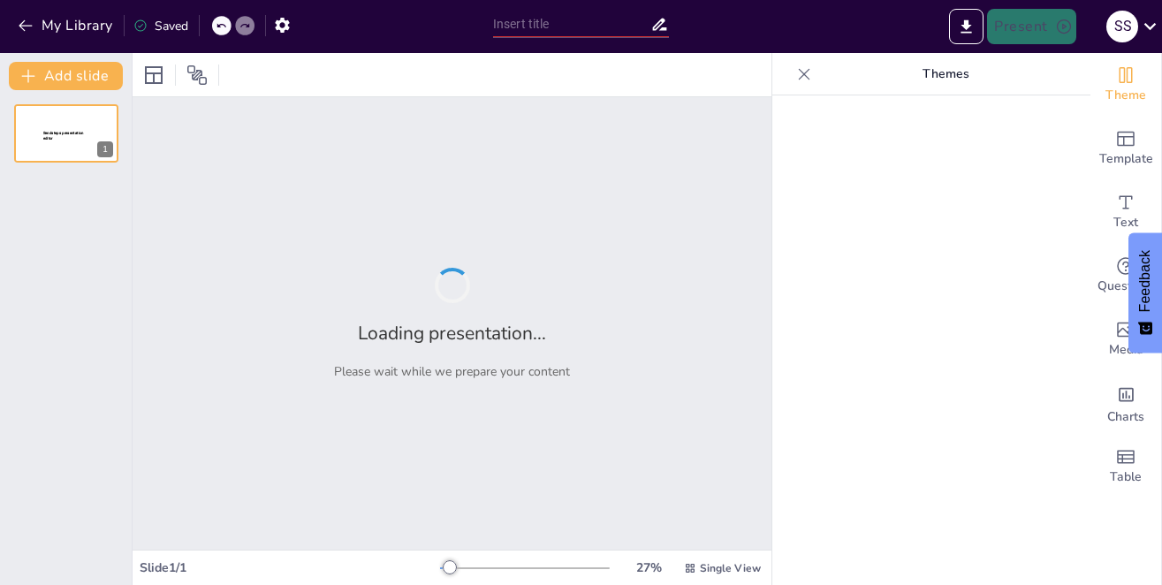
type input "Implementación de Publicidad Digital: Fortalecimiento de la Identidad Instituci…"
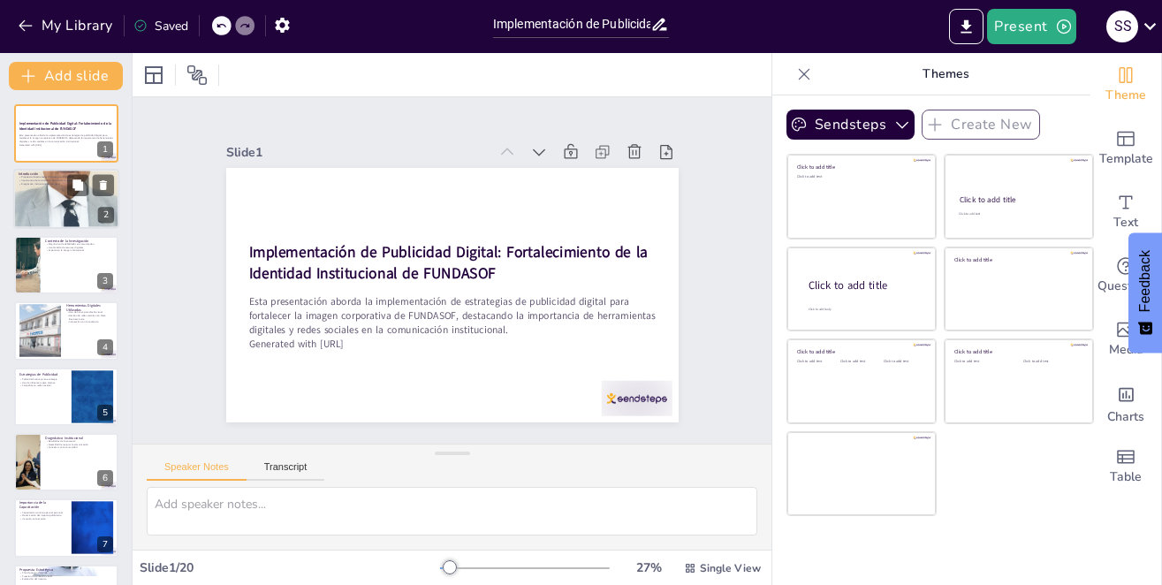
click at [36, 192] on div at bounding box center [66, 200] width 106 height 226
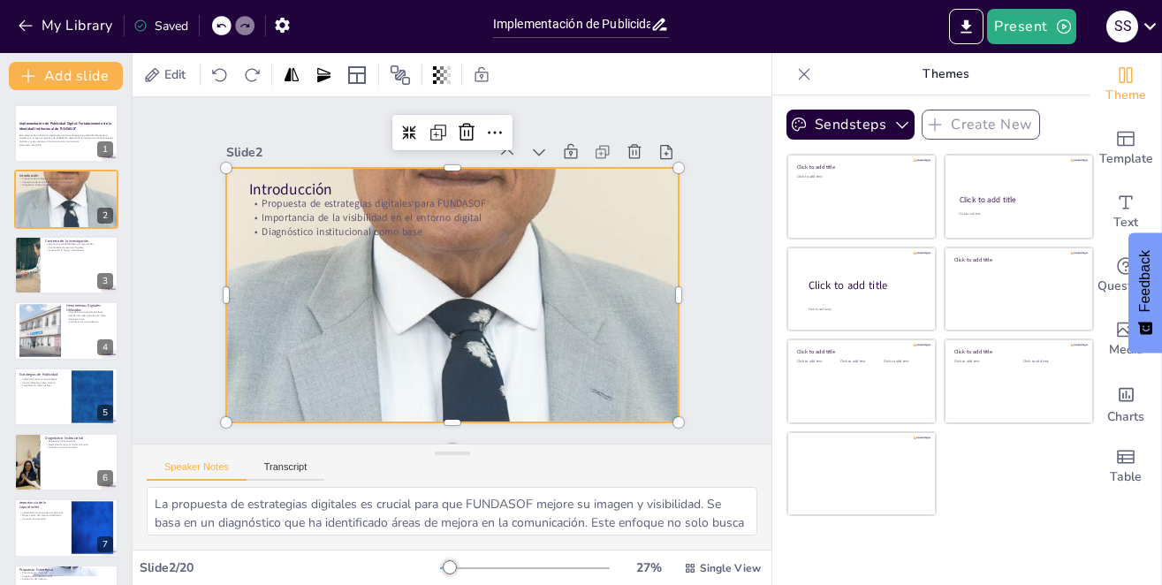
click at [341, 345] on div at bounding box center [443, 293] width 727 height 1055
click at [46, 255] on div at bounding box center [66, 265] width 106 height 60
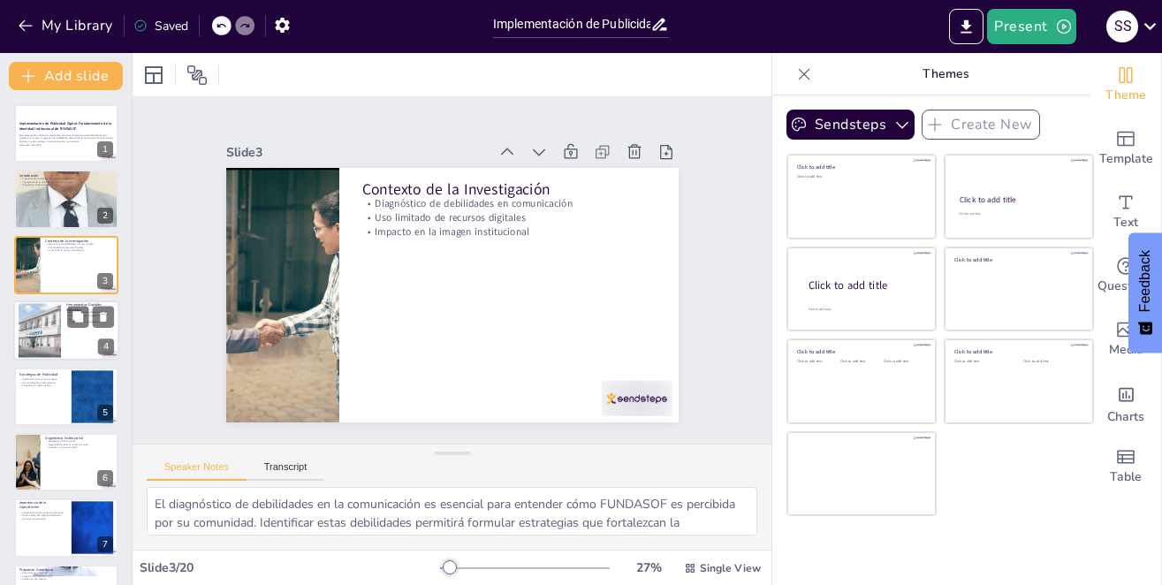
click at [52, 329] on div at bounding box center [40, 330] width 42 height 69
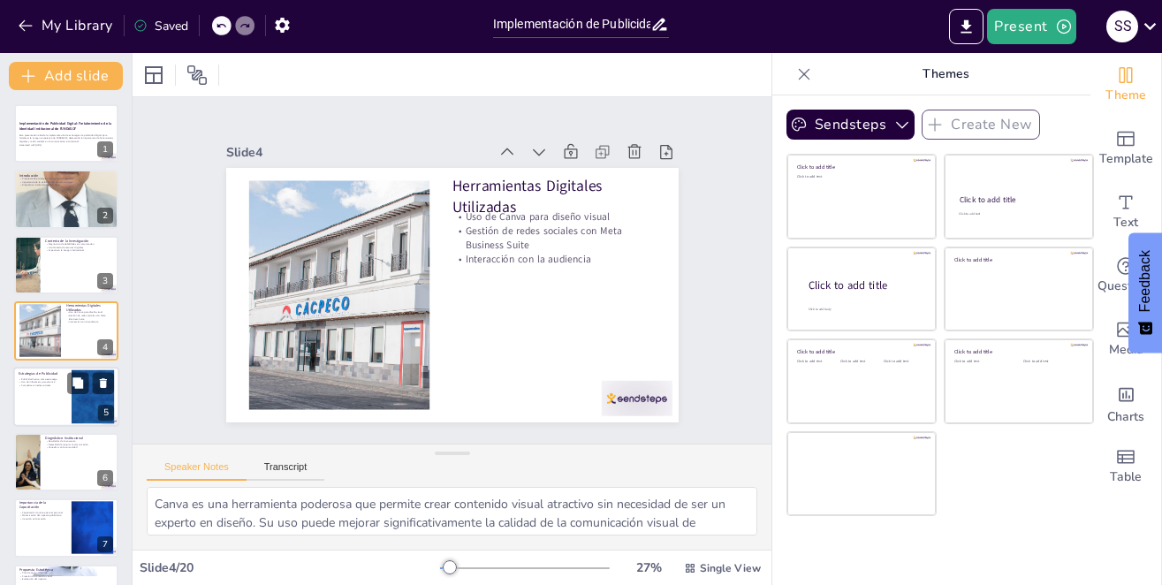
click at [38, 405] on div at bounding box center [66, 397] width 106 height 60
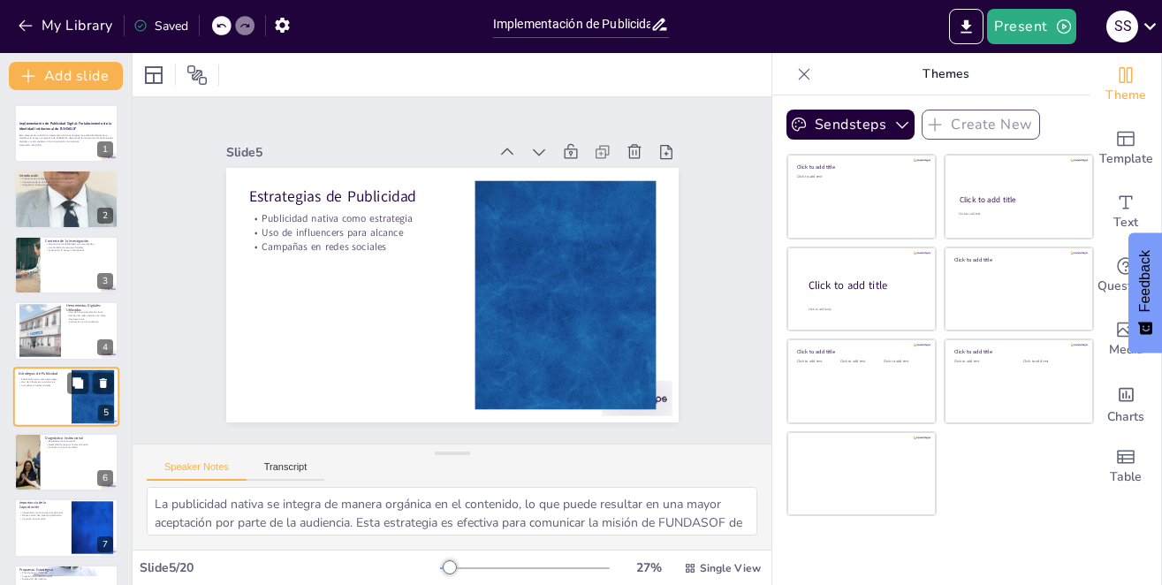
scroll to position [59, 0]
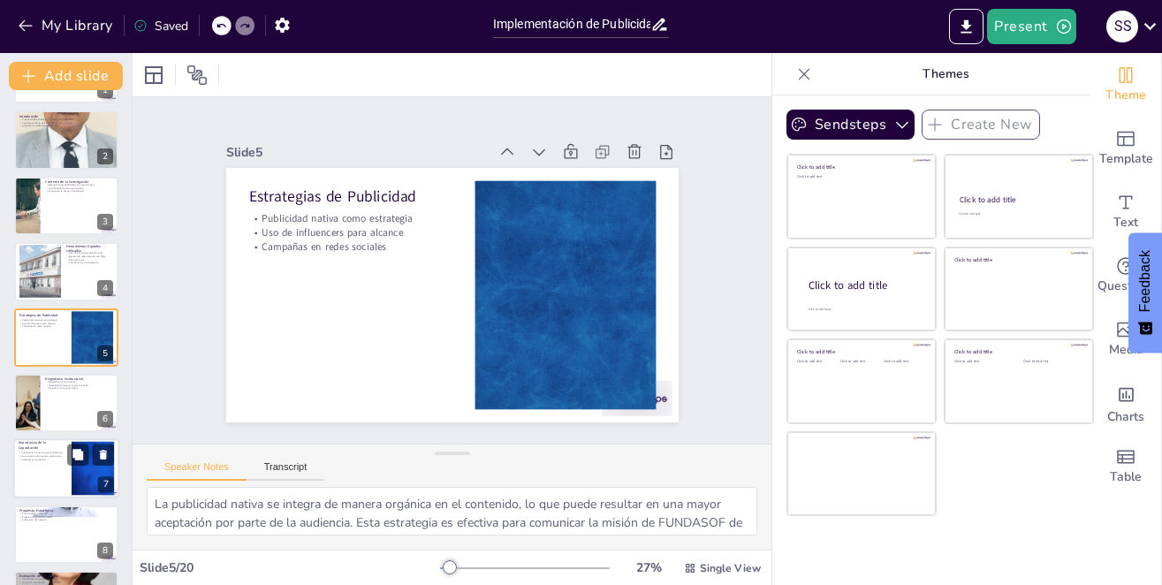
click at [36, 482] on div at bounding box center [66, 469] width 106 height 60
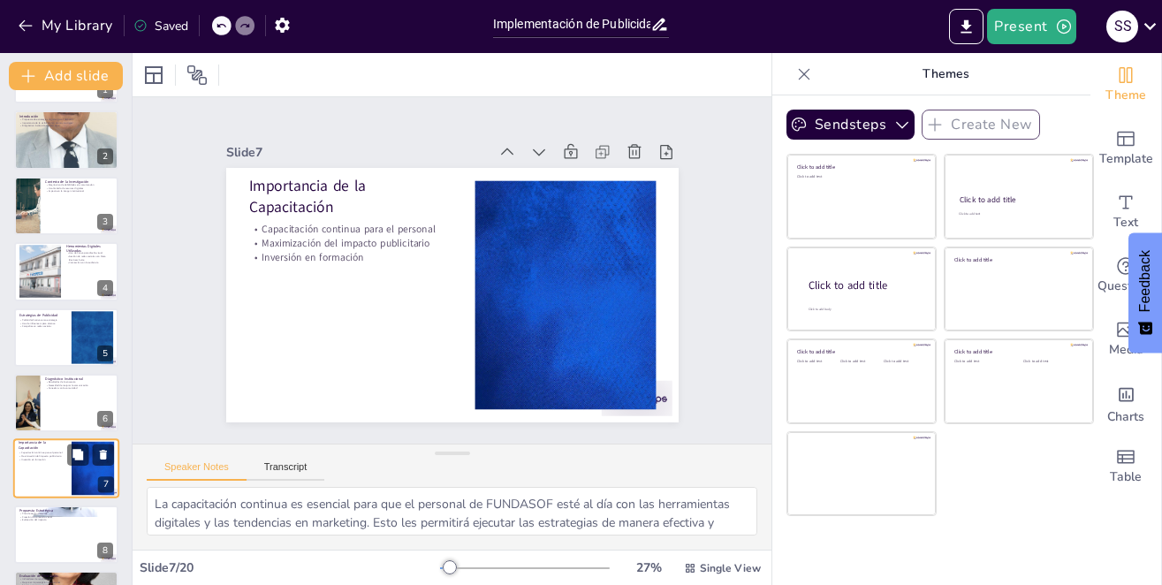
scroll to position [190, 0]
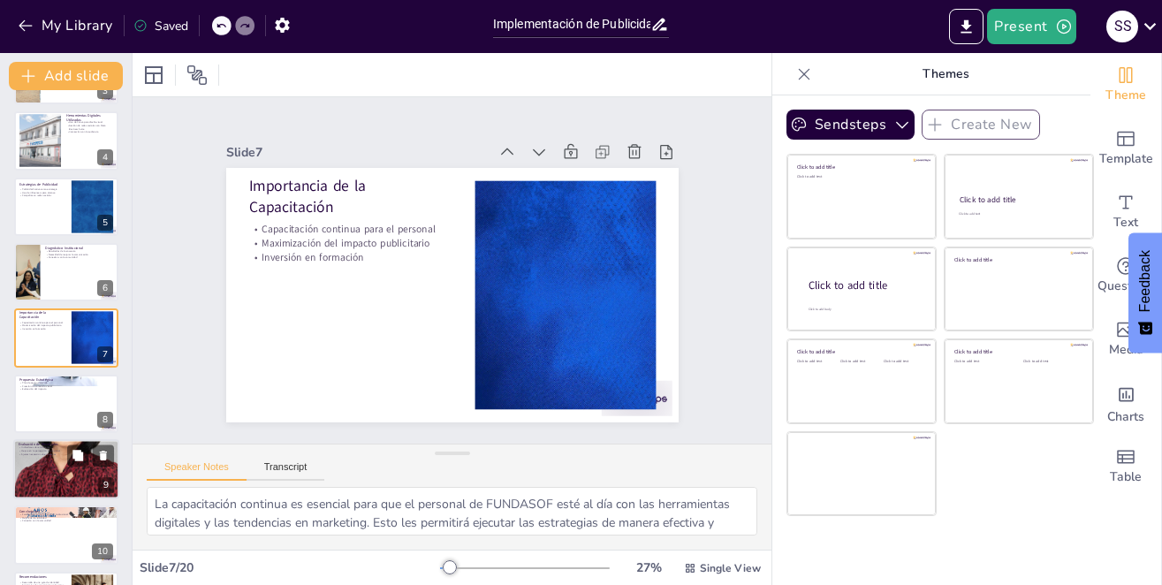
click at [40, 483] on div at bounding box center [66, 469] width 106 height 224
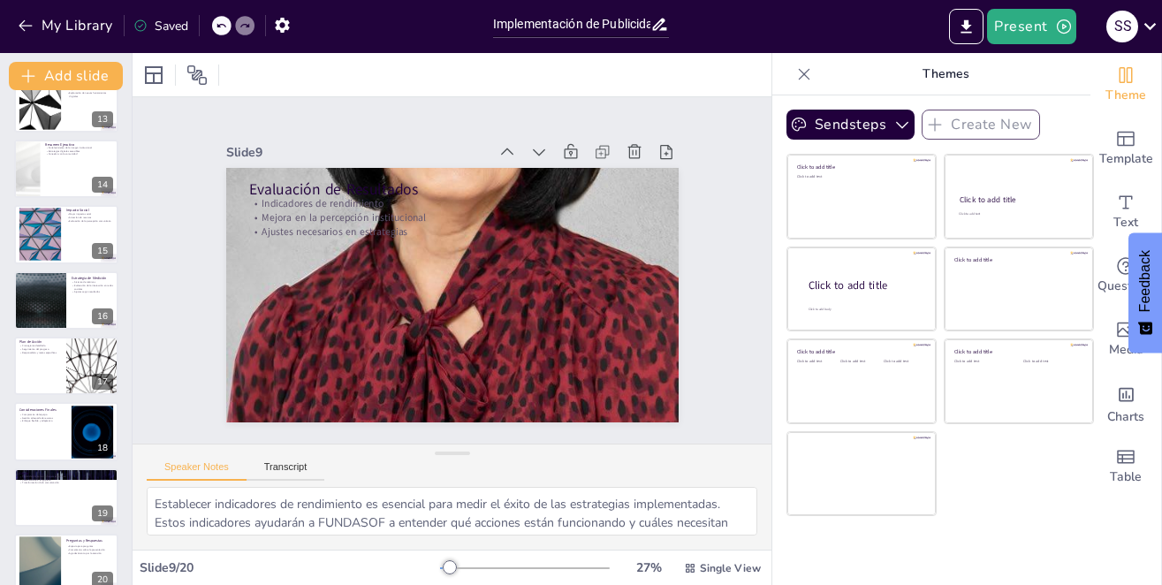
scroll to position [841, 0]
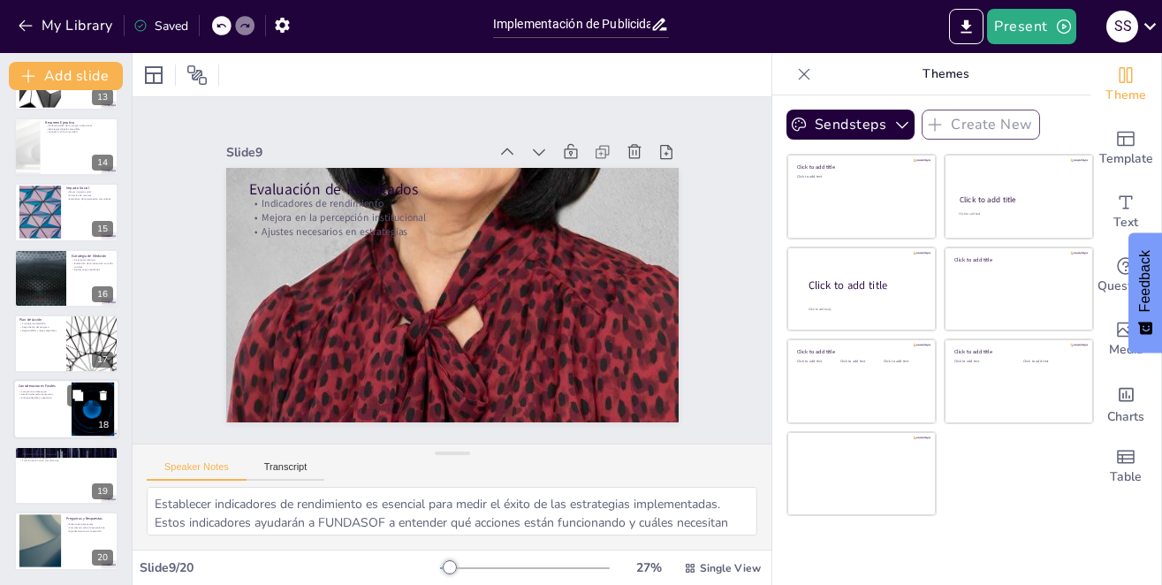
click at [42, 426] on div at bounding box center [66, 410] width 106 height 60
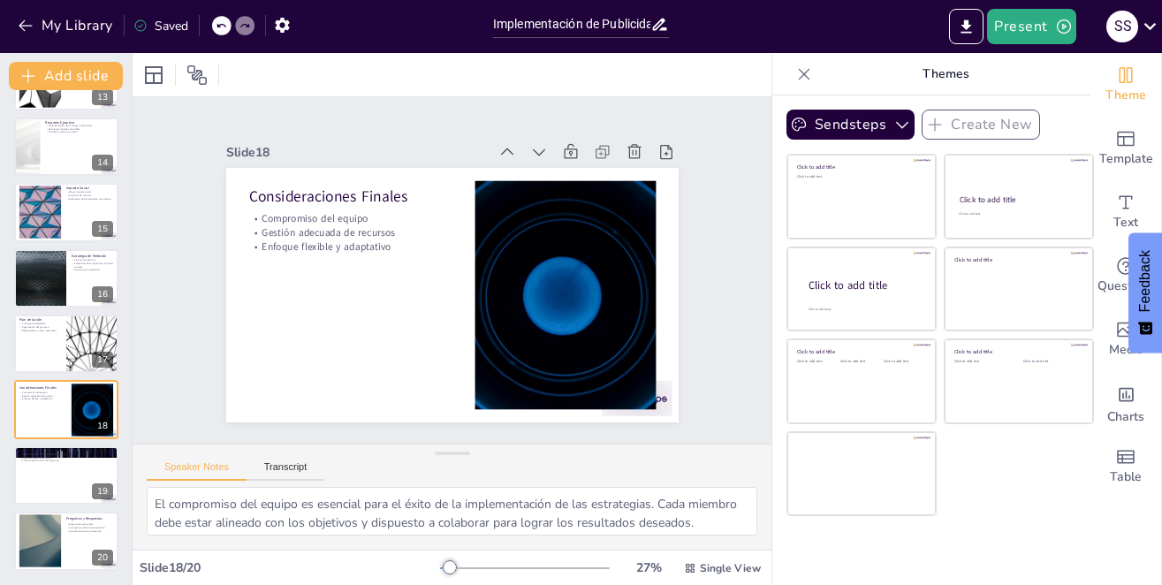
click at [41, 533] on div at bounding box center [40, 540] width 94 height 53
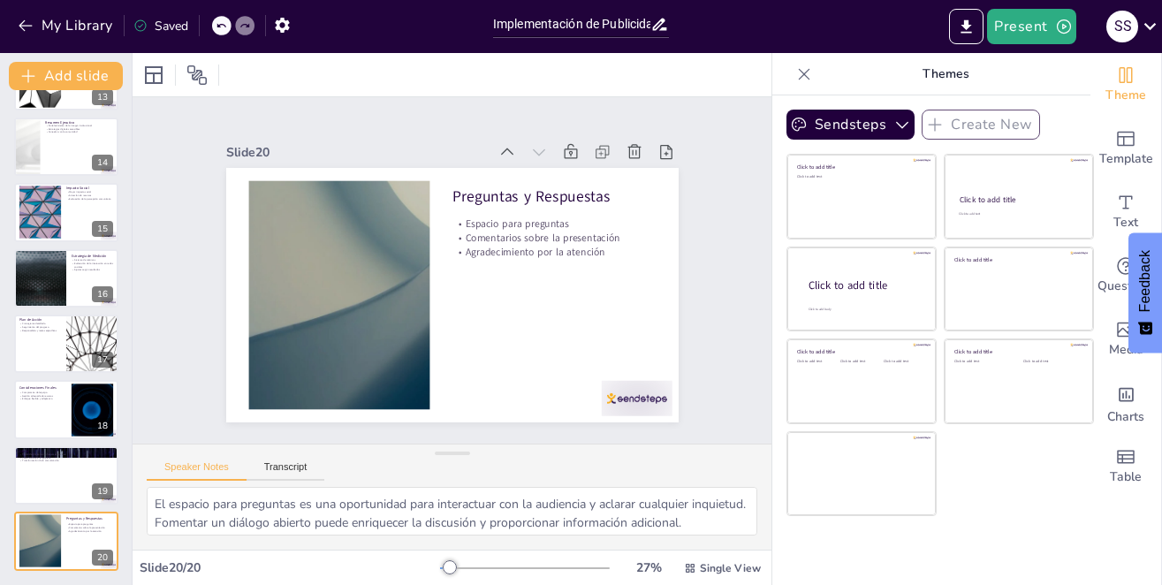
click at [57, 471] on div at bounding box center [66, 475] width 104 height 58
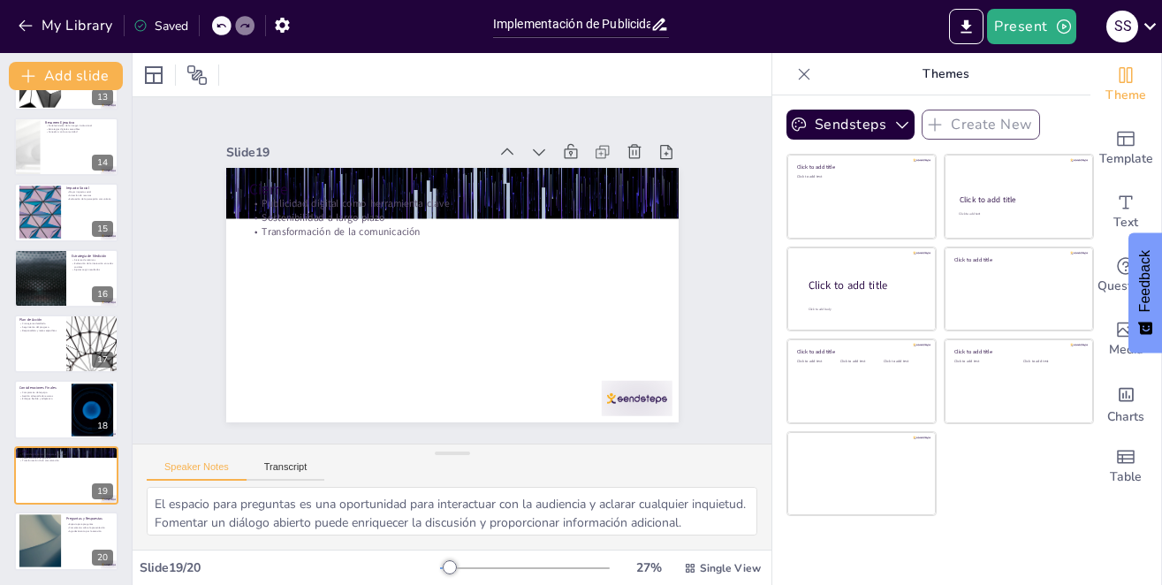
type textarea "La publicidad digital se ha convertido en una herramienta clave para organizaci…"
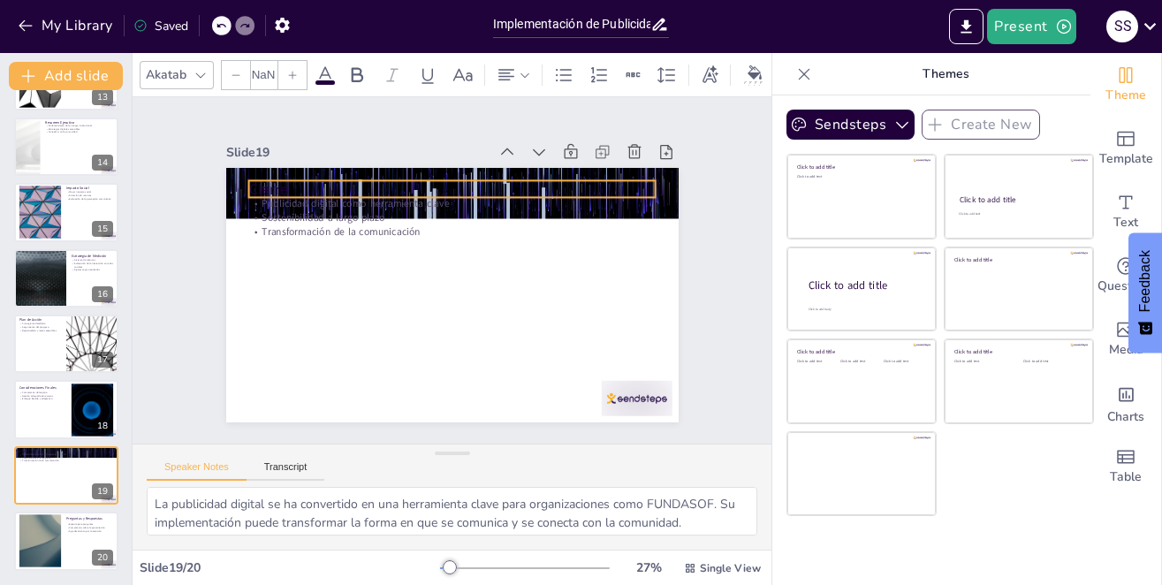
type input "48"
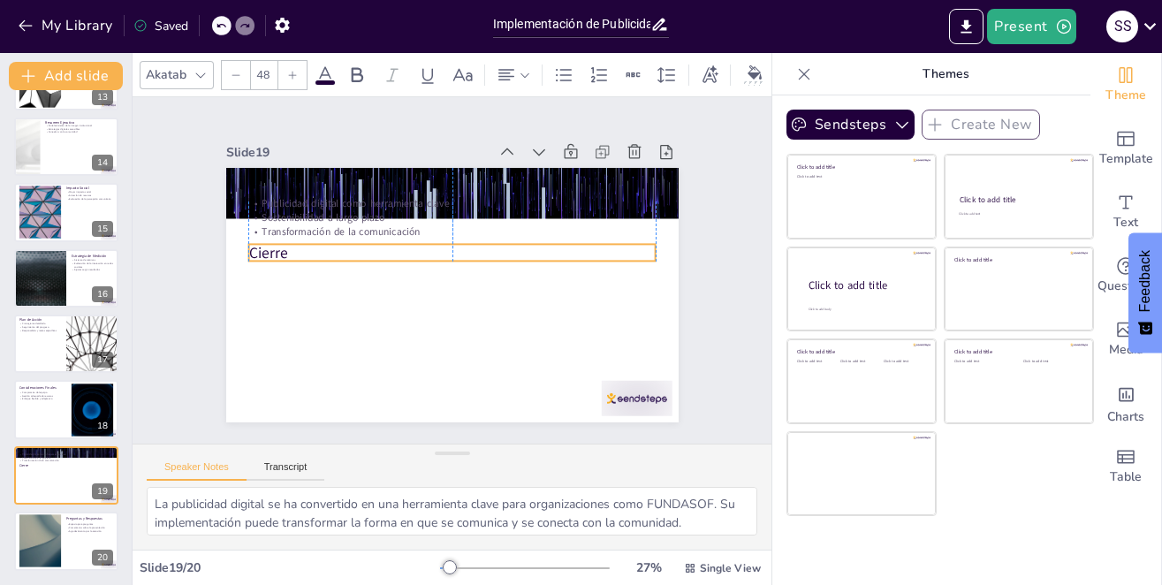
drag, startPoint x: 256, startPoint y: 186, endPoint x: 255, endPoint y: 249, distance: 63.7
click at [255, 249] on p "Cierre" at bounding box center [456, 253] width 403 height 105
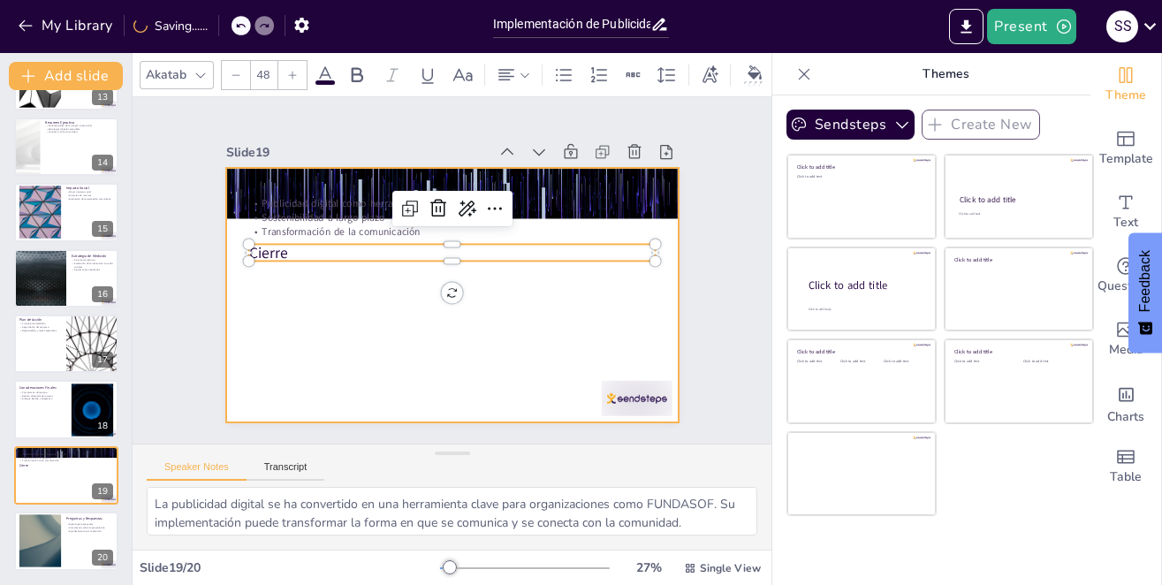
click at [255, 312] on div at bounding box center [449, 295] width 476 height 300
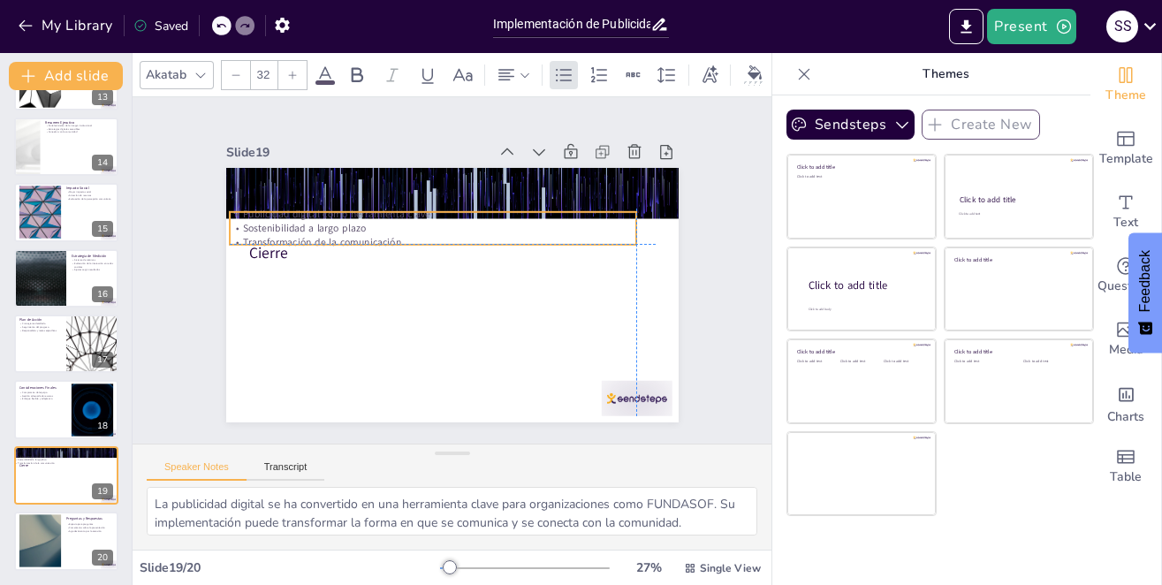
drag, startPoint x: 354, startPoint y: 199, endPoint x: 336, endPoint y: 206, distance: 19.9
click at [430, 206] on p "Publicidad digital como herramienta clave" at bounding box center [500, 235] width 140 height 392
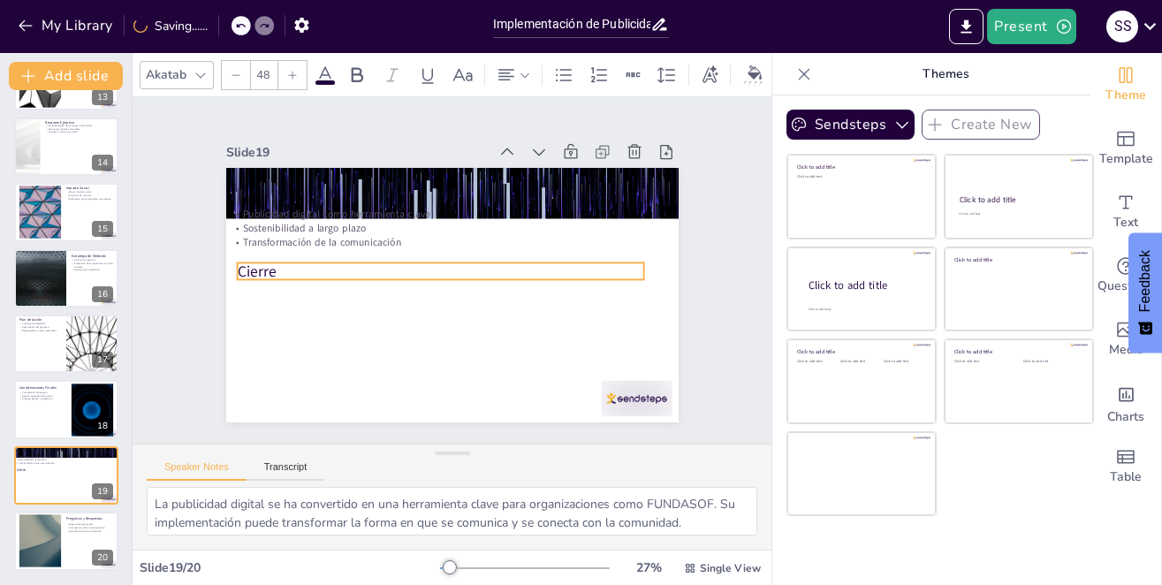
drag, startPoint x: 259, startPoint y: 249, endPoint x: 247, endPoint y: 268, distance: 21.8
click at [247, 268] on p "Cierre" at bounding box center [440, 271] width 407 height 21
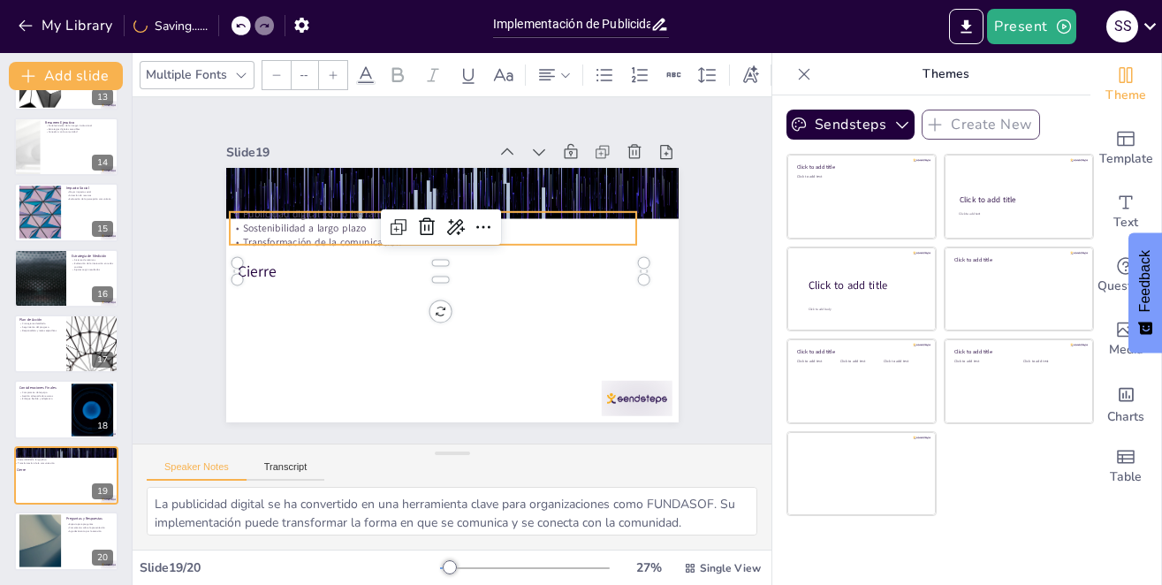
type input "32"
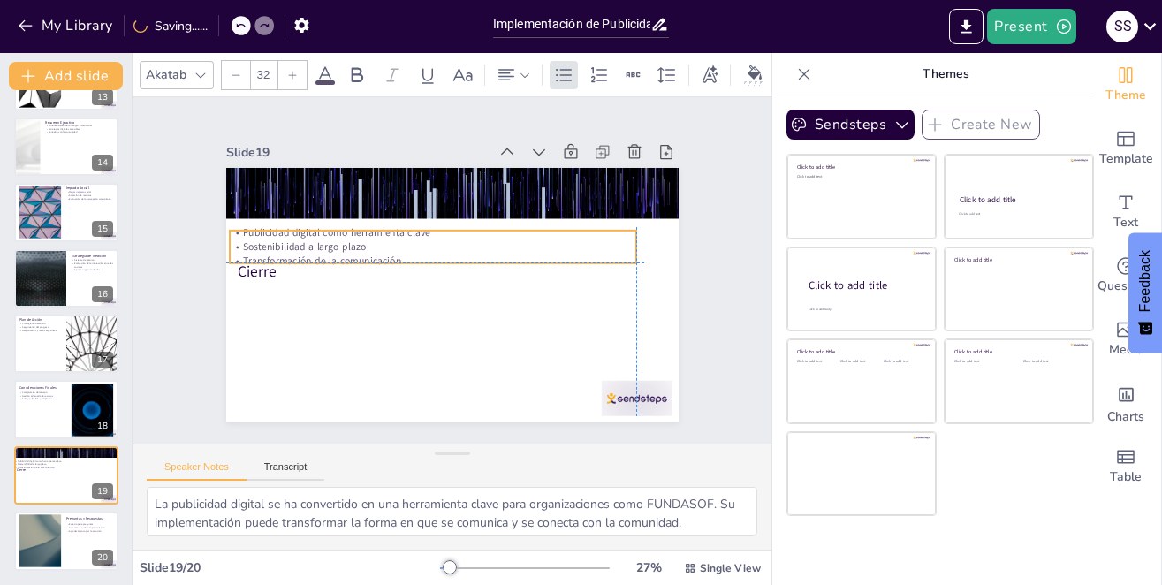
drag, startPoint x: 311, startPoint y: 221, endPoint x: 308, endPoint y: 236, distance: 15.4
click at [308, 240] on p "Sostenibilidad a largo plazo" at bounding box center [433, 247] width 407 height 14
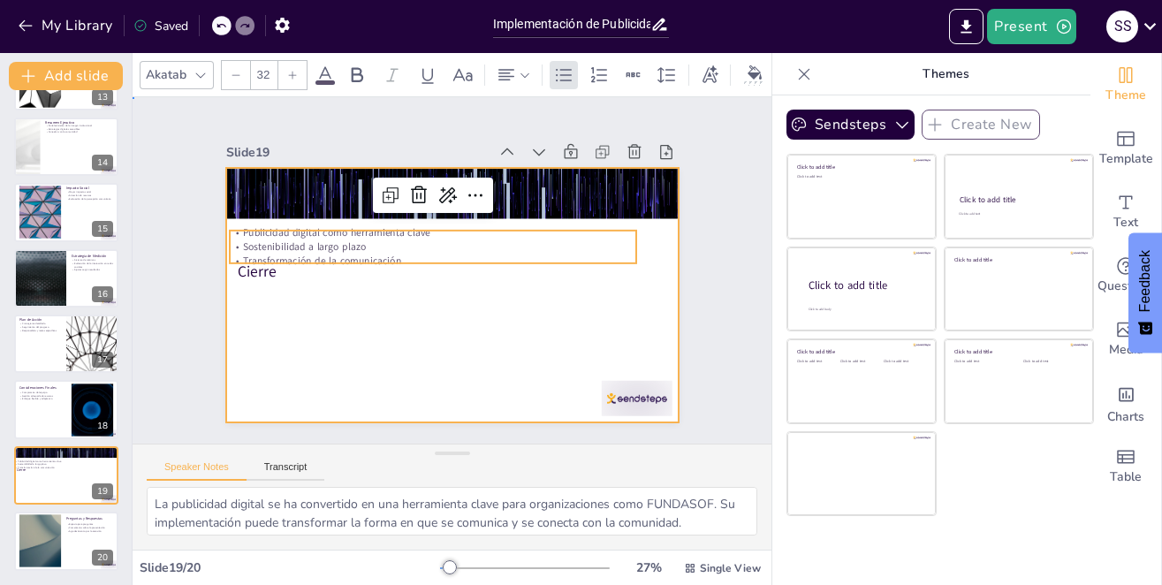
click at [305, 303] on div at bounding box center [449, 295] width 476 height 300
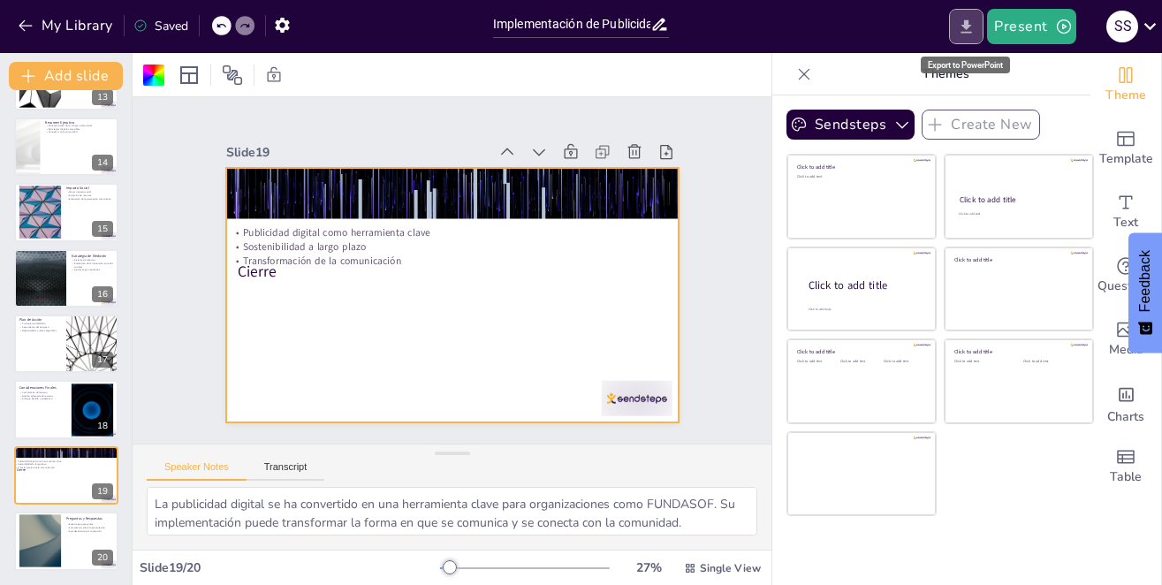
click at [969, 19] on icon "Export to PowerPoint" at bounding box center [966, 27] width 19 height 19
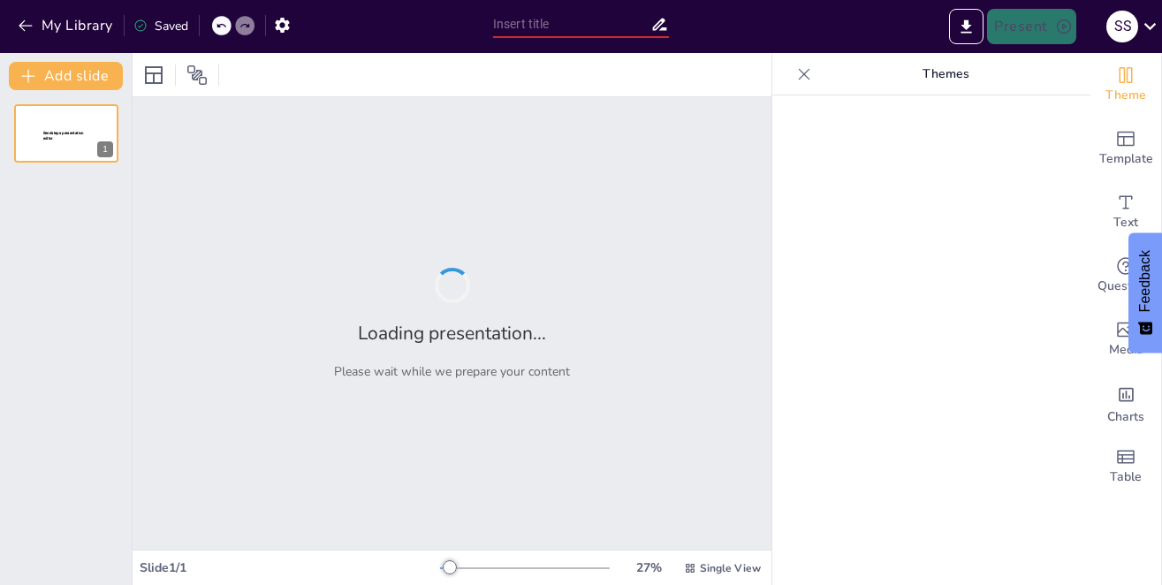
type input ""Implementacion de estrategias de publicidad a traves de herramientas digitales"
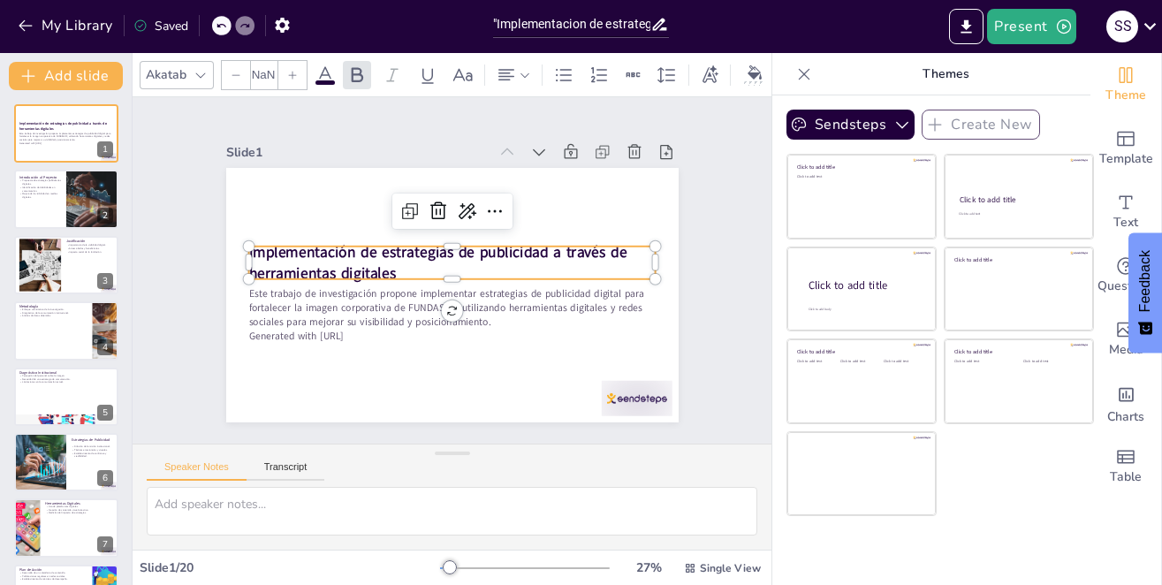
type input "48"
click at [439, 261] on p "Implementación de estrategias de publicidad a través de herramientas digitales" at bounding box center [460, 270] width 42 height 407
click at [392, 261] on p "Implementación de estrategias de publicidad a través de herramientas digitales" at bounding box center [453, 263] width 407 height 126
click at [391, 255] on p "Implementación de estrategias de publicidad a través de herramientas digitales" at bounding box center [455, 262] width 400 height 166
click at [391, 267] on p "Implementación de estrategias de publicidad a través de herramientas digitales" at bounding box center [453, 262] width 407 height 125
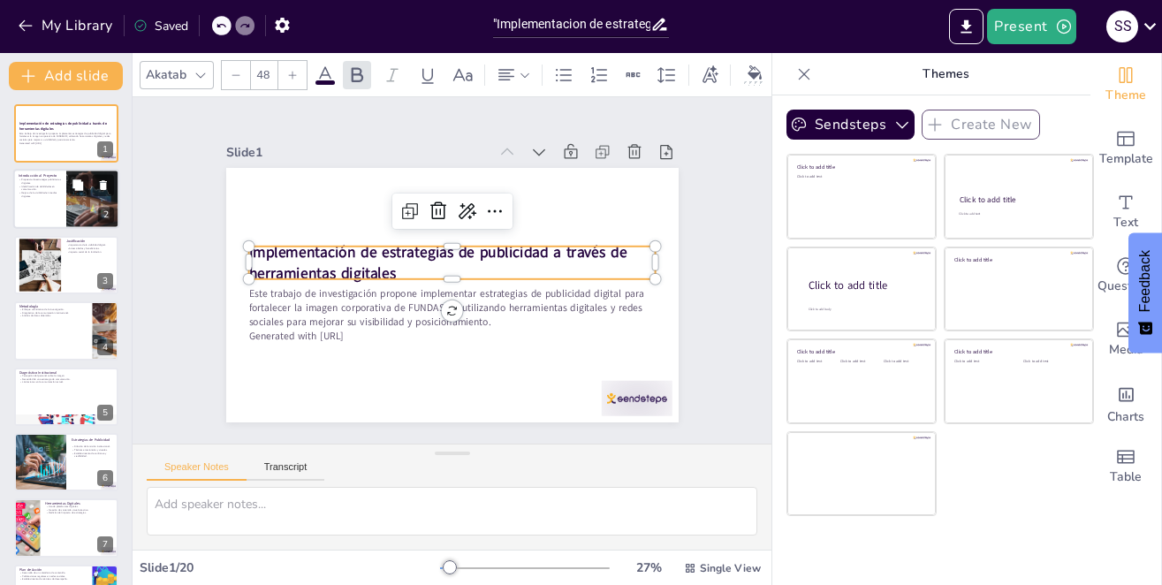
click at [55, 199] on div at bounding box center [66, 200] width 106 height 60
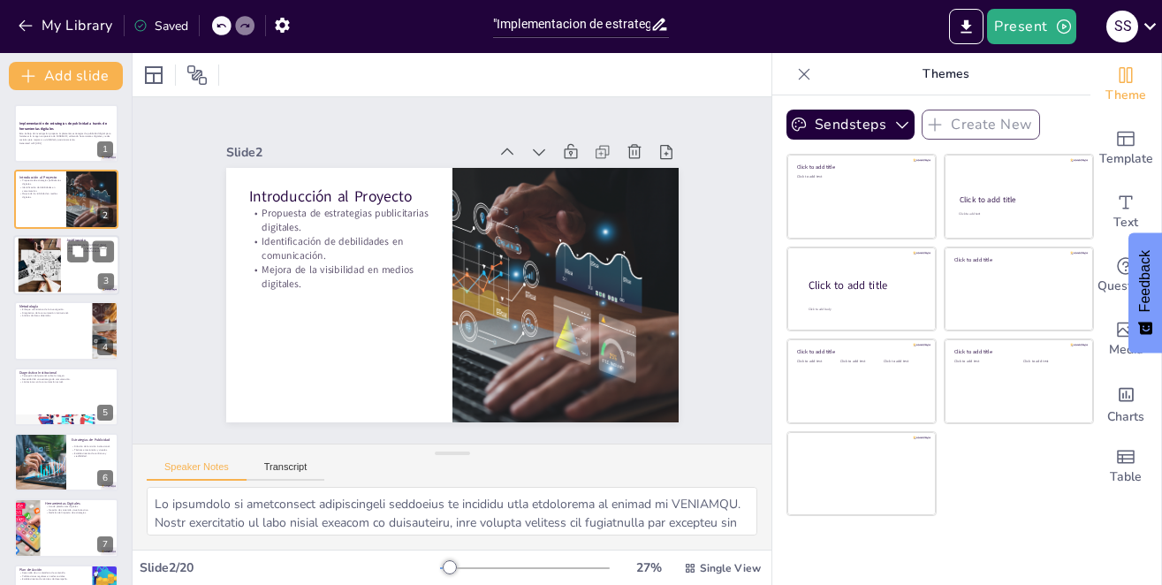
click at [54, 267] on div at bounding box center [39, 265] width 82 height 54
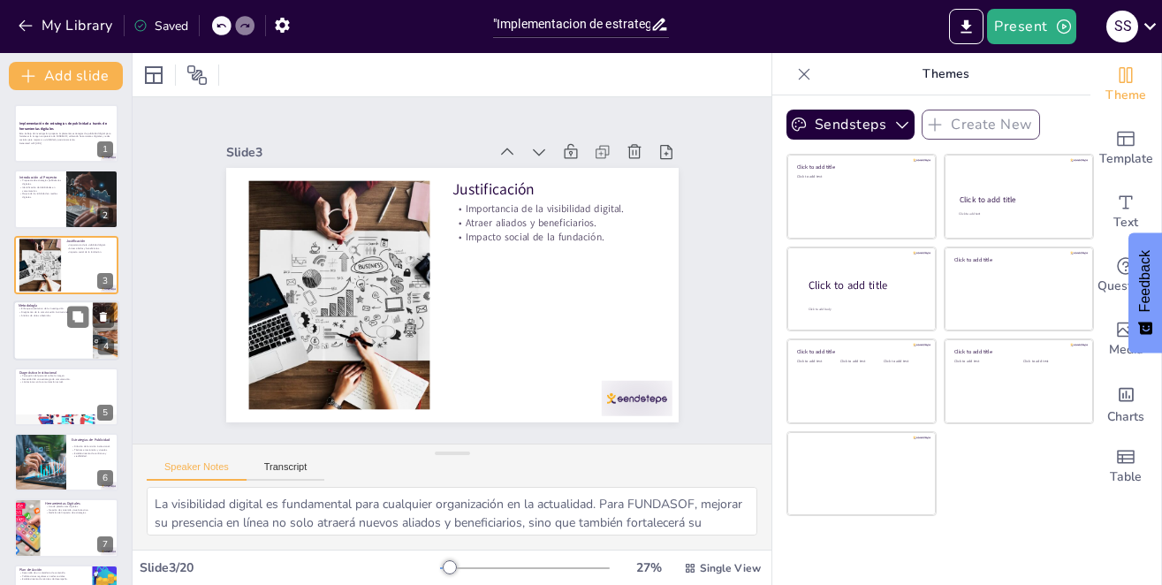
click at [42, 312] on p "Diagnóstico de la comunicación institucional." at bounding box center [53, 313] width 69 height 4
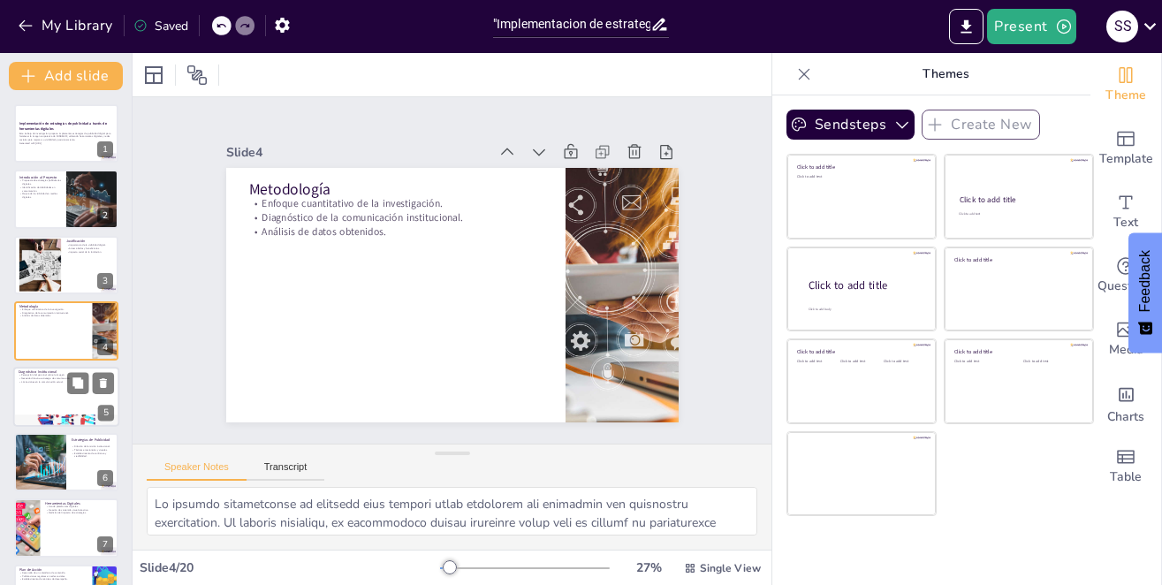
click at [36, 406] on div at bounding box center [66, 397] width 106 height 60
type textarea "Lo ipsumdolor sit ametcons adipi el seddoe te INCIDIDU ut la etdolorem aliqu en…"
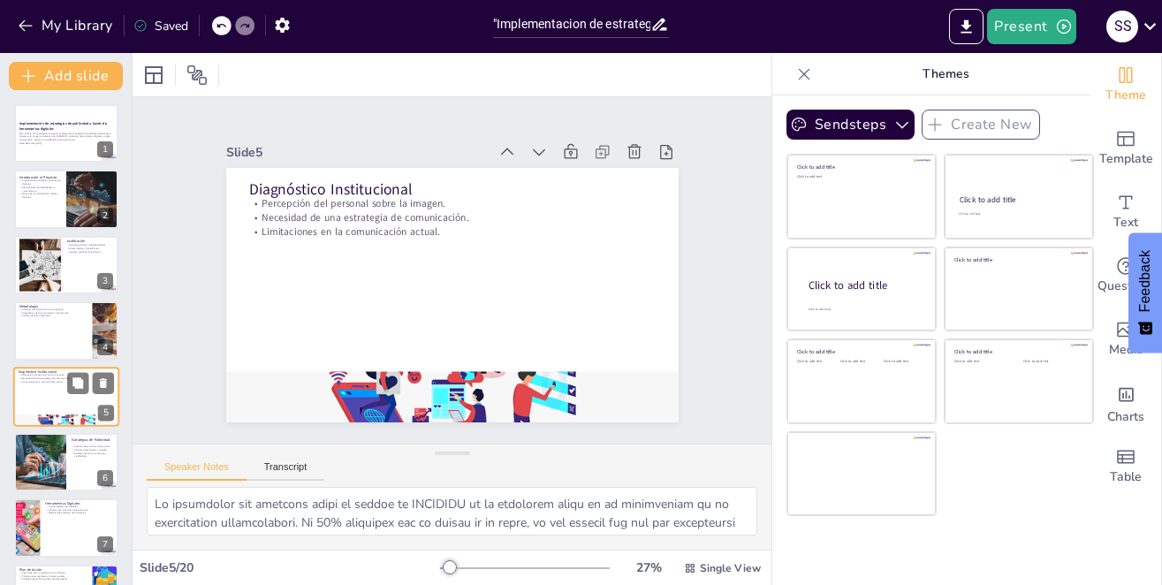
scroll to position [59, 0]
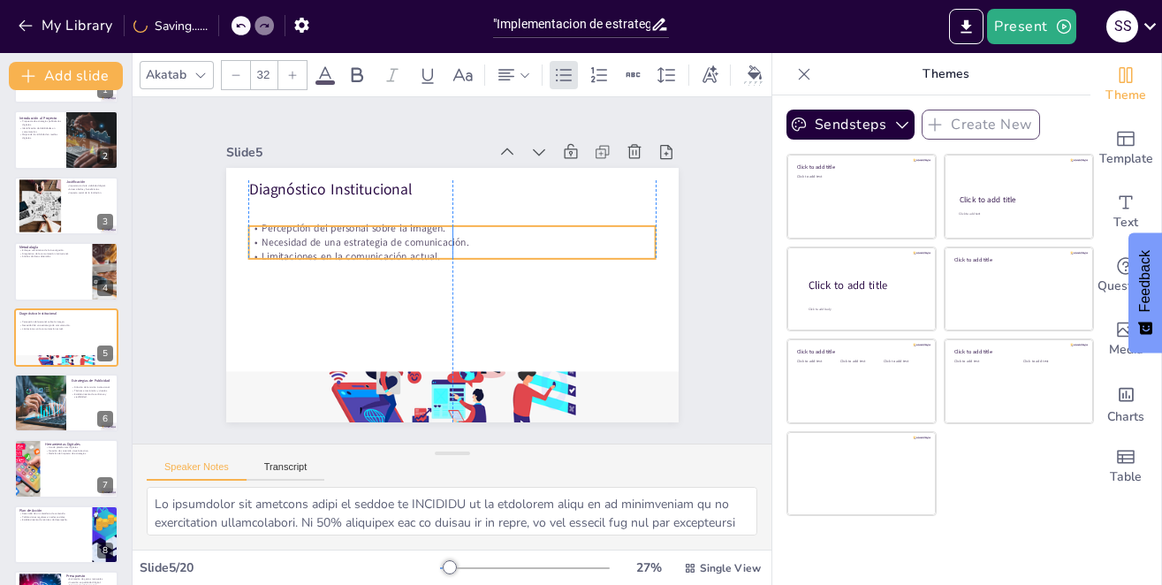
drag, startPoint x: 307, startPoint y: 218, endPoint x: 304, endPoint y: 243, distance: 24.9
click at [304, 243] on p "Limitaciones en la comunicación actual." at bounding box center [459, 258] width 360 height 216
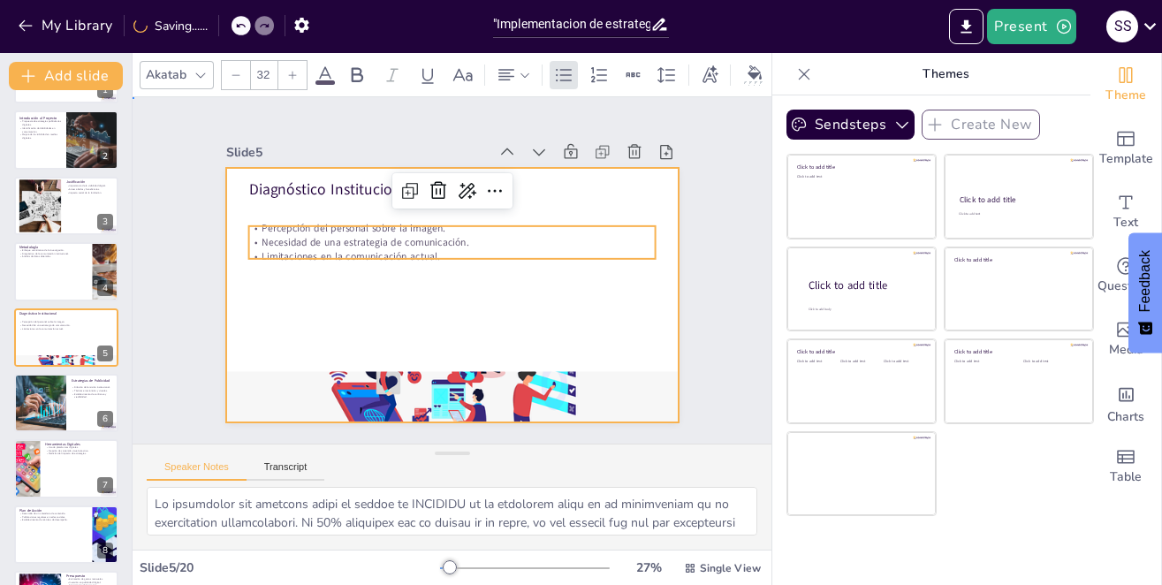
click at [299, 289] on div at bounding box center [439, 292] width 519 height 446
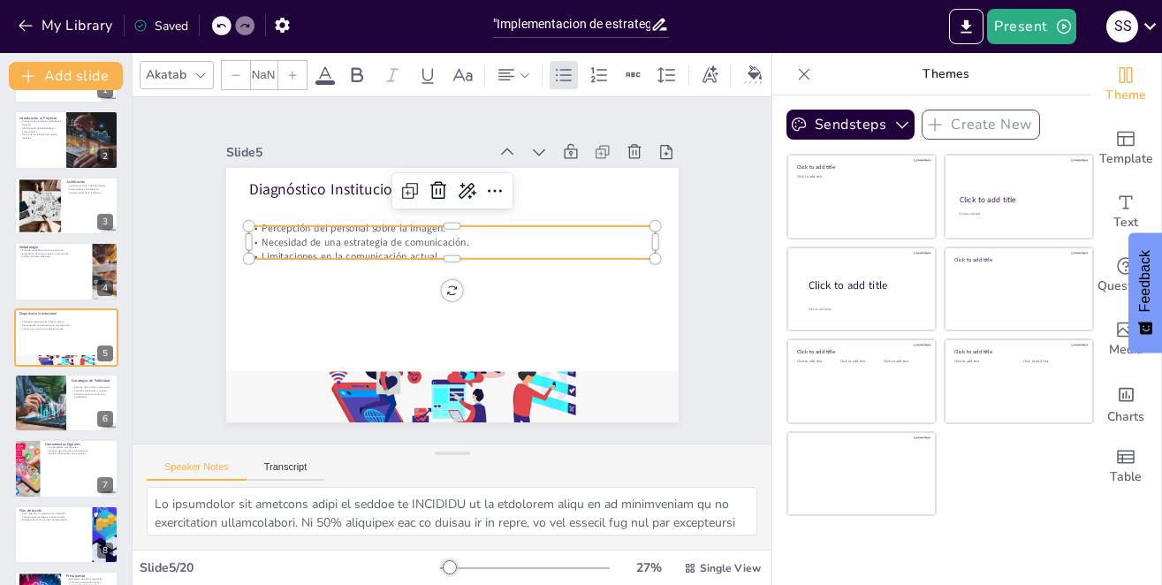
type input "32"
click at [265, 243] on p "Limitaciones en la comunicación actual." at bounding box center [453, 256] width 407 height 57
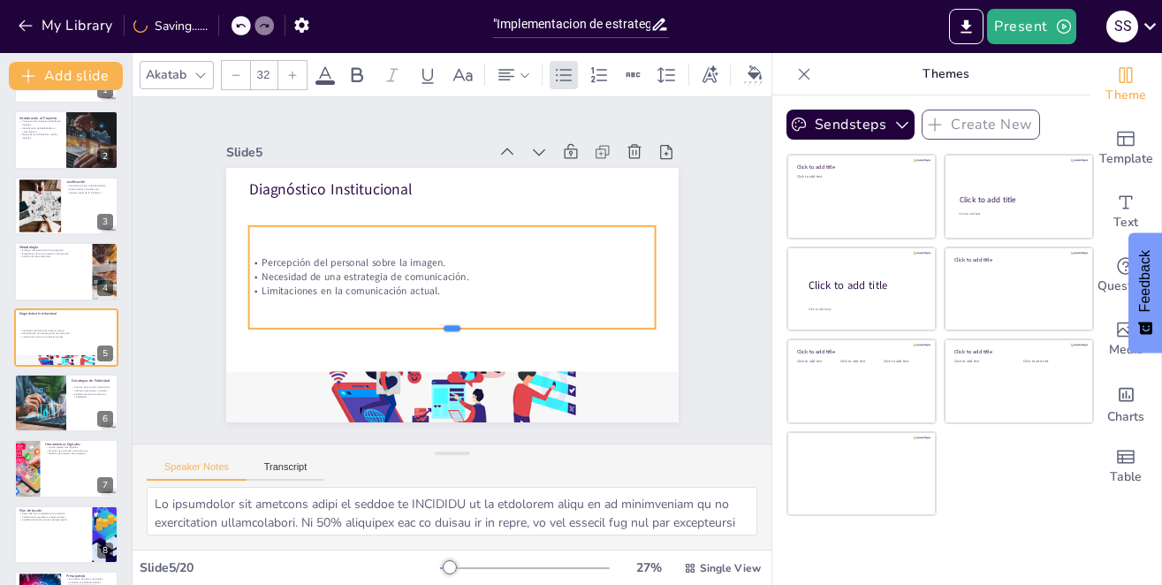
drag, startPoint x: 446, startPoint y: 253, endPoint x: 451, endPoint y: 323, distance: 70.0
click at [451, 328] on div at bounding box center [451, 335] width 407 height 14
click at [174, 244] on div "Slide 1 Implementación de estrategias de publicidad a través de herramientas di…" at bounding box center [452, 271] width 603 height 412
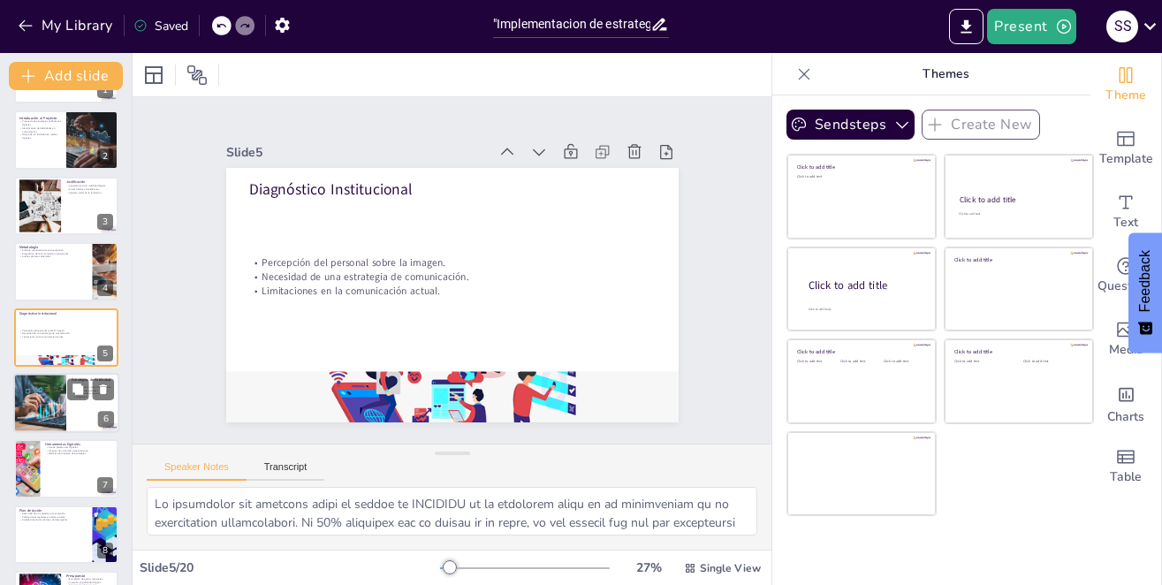
click at [47, 409] on div at bounding box center [40, 403] width 92 height 60
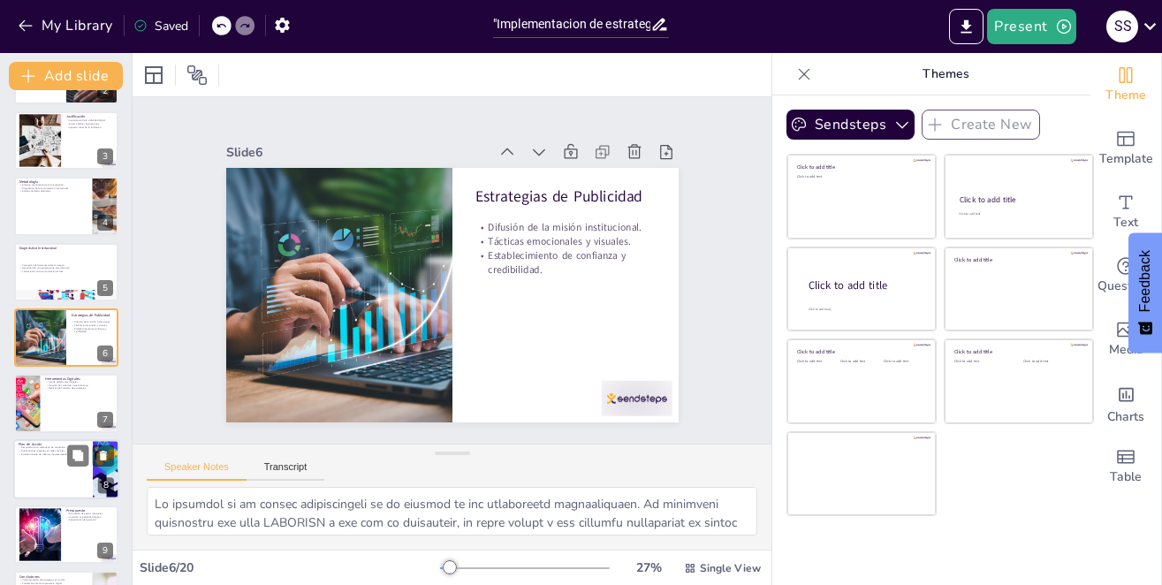
click at [43, 476] on div at bounding box center [66, 469] width 106 height 60
type textarea "Lo ipsumdolor si am consectetu ad elitseddo ei temporin utla etdolore mag aliqu…"
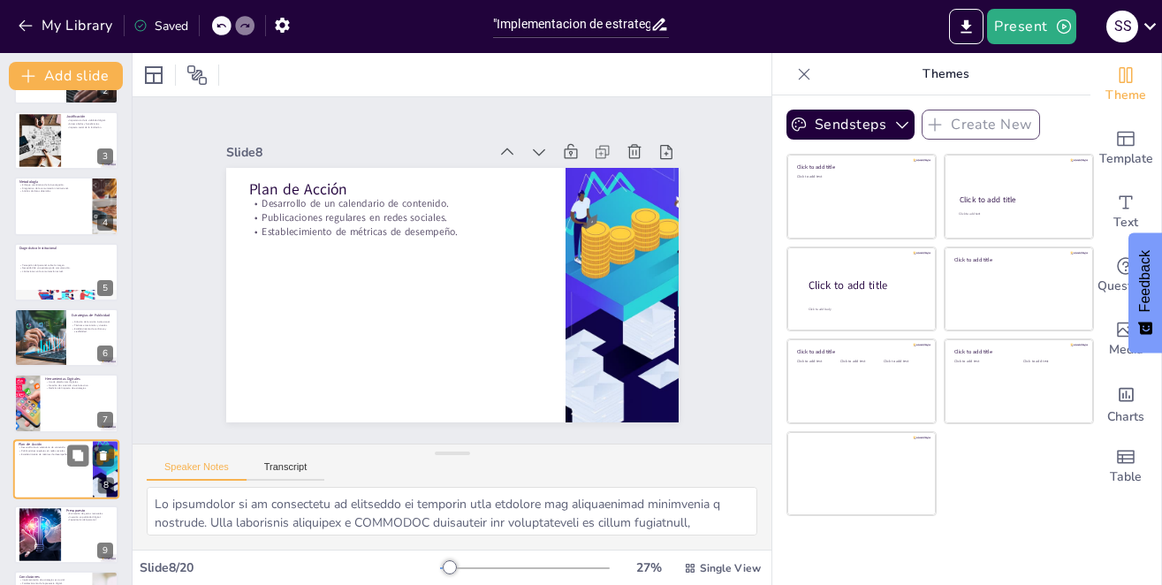
scroll to position [256, 0]
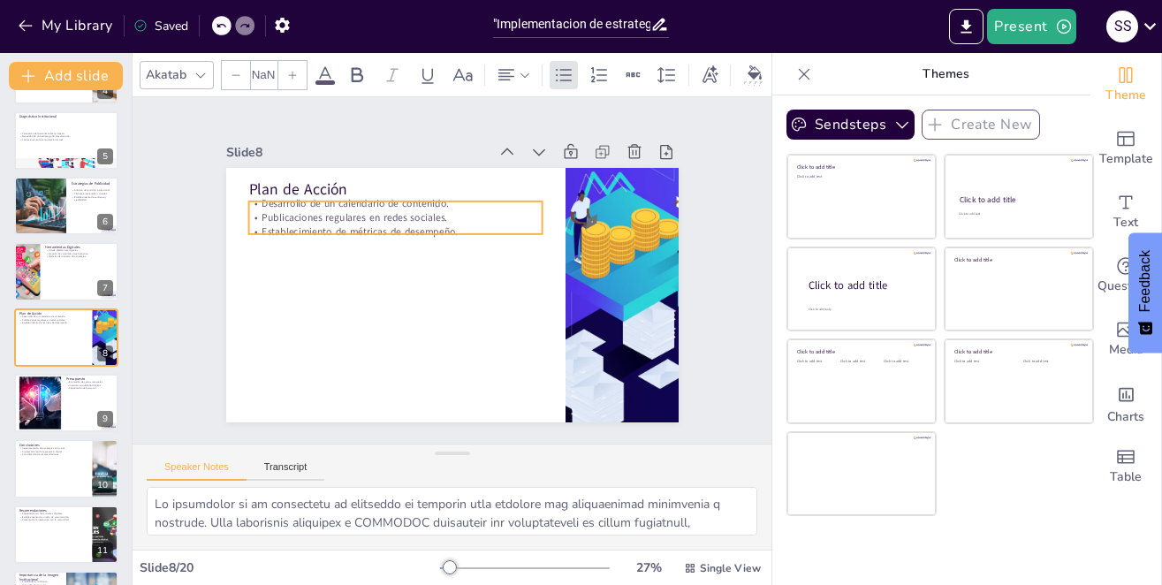
type input "32"
click at [380, 197] on p "Desarrollo de un calendario de contenido." at bounding box center [455, 184] width 228 height 208
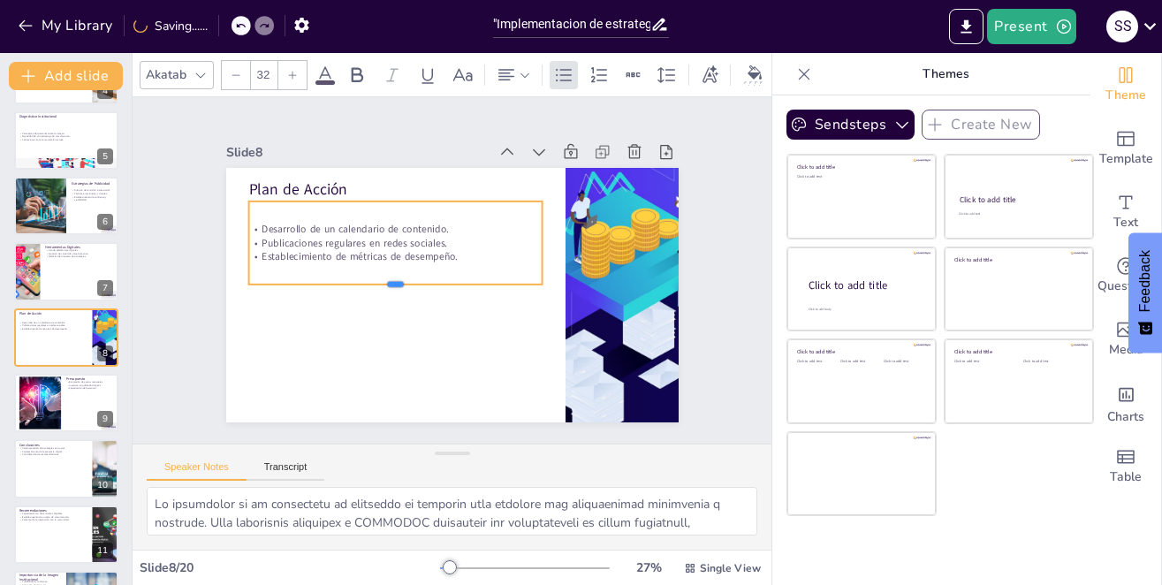
drag, startPoint x: 378, startPoint y: 228, endPoint x: 379, endPoint y: 278, distance: 50.4
click at [379, 278] on div at bounding box center [392, 278] width 291 height 75
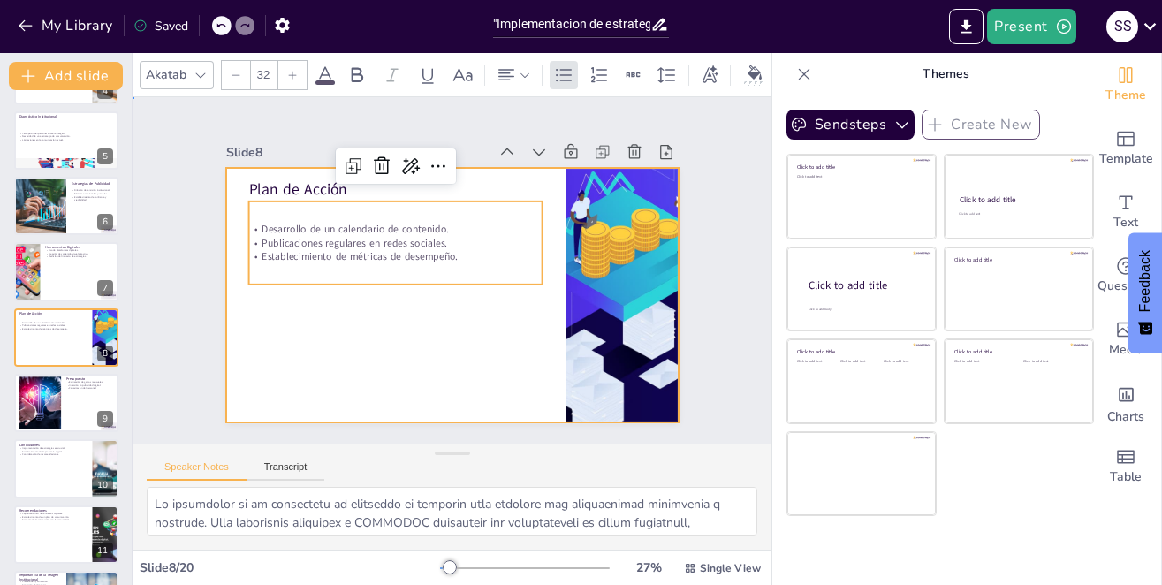
click at [367, 293] on div at bounding box center [431, 257] width 446 height 519
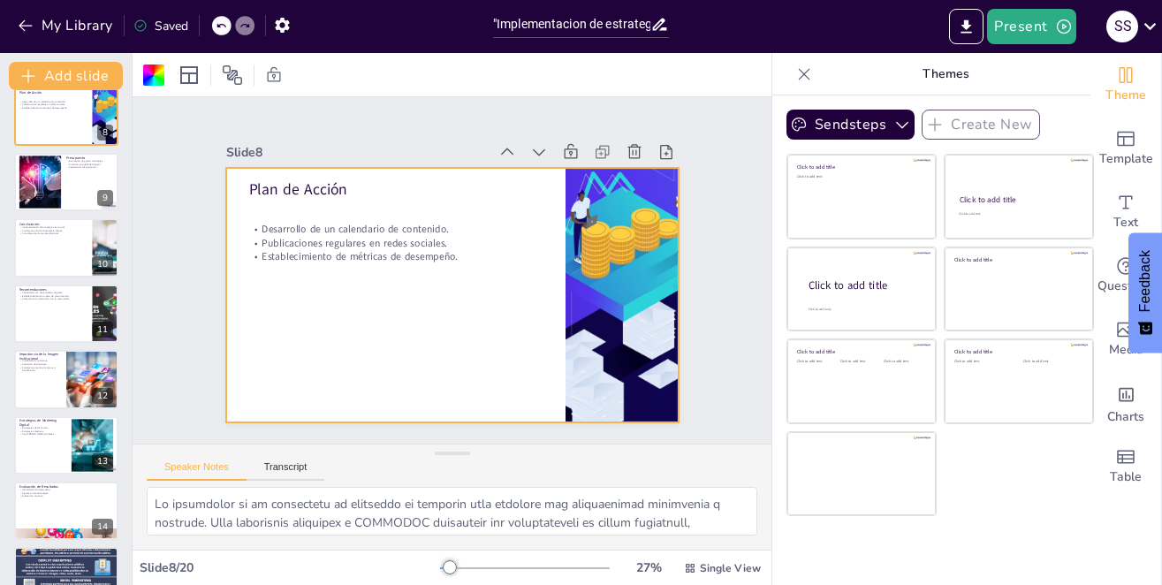
scroll to position [487, 0]
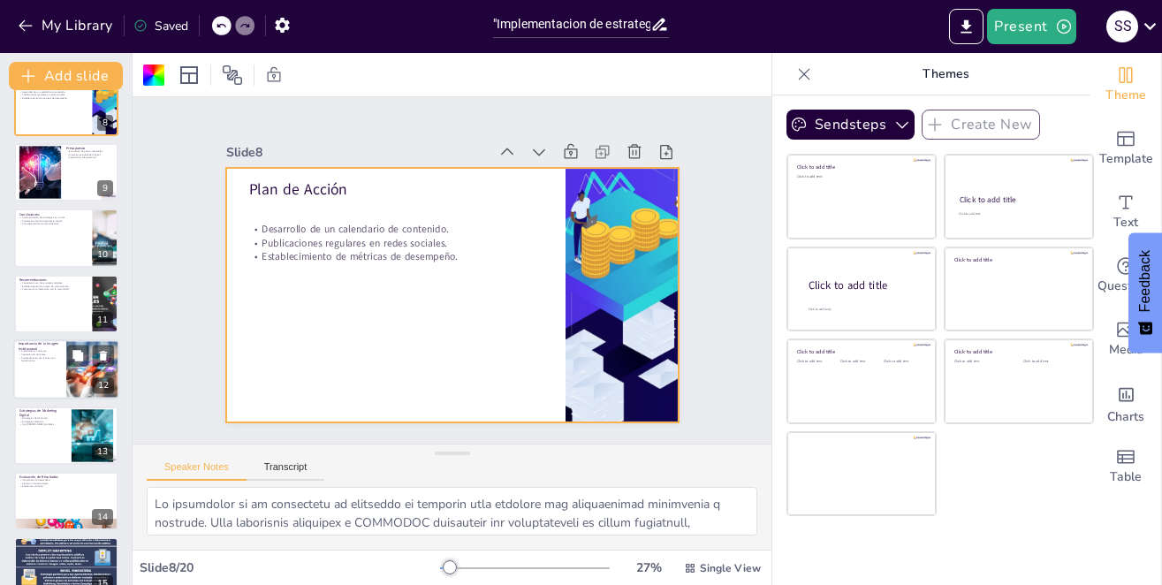
click at [65, 364] on div at bounding box center [66, 369] width 106 height 60
type textarea "La credibilidad y confianza son esenciales para cualquier organización. Una ima…"
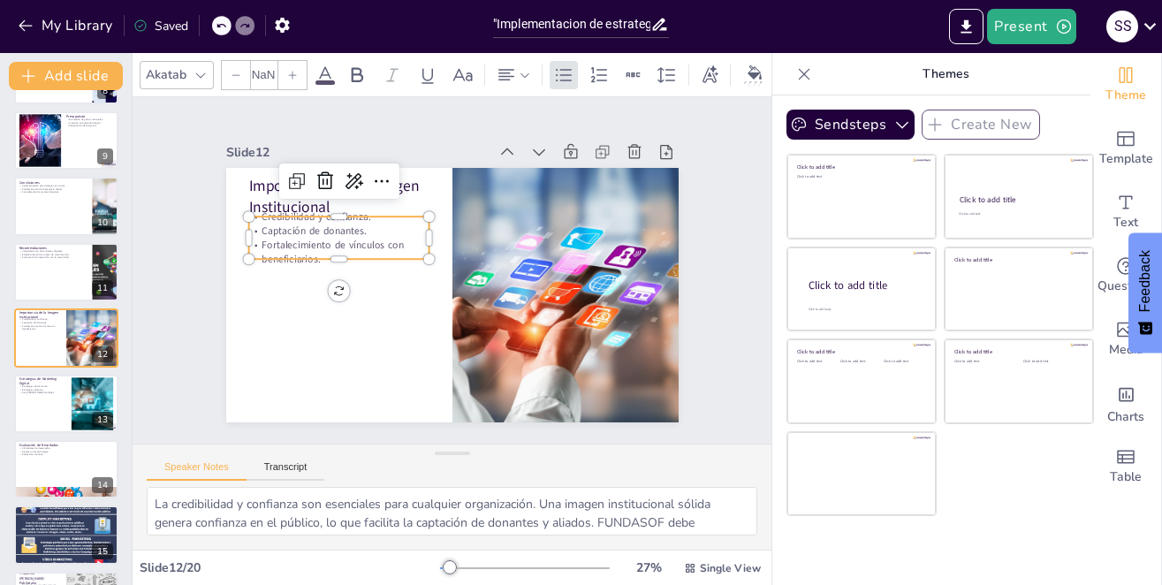
type input "32"
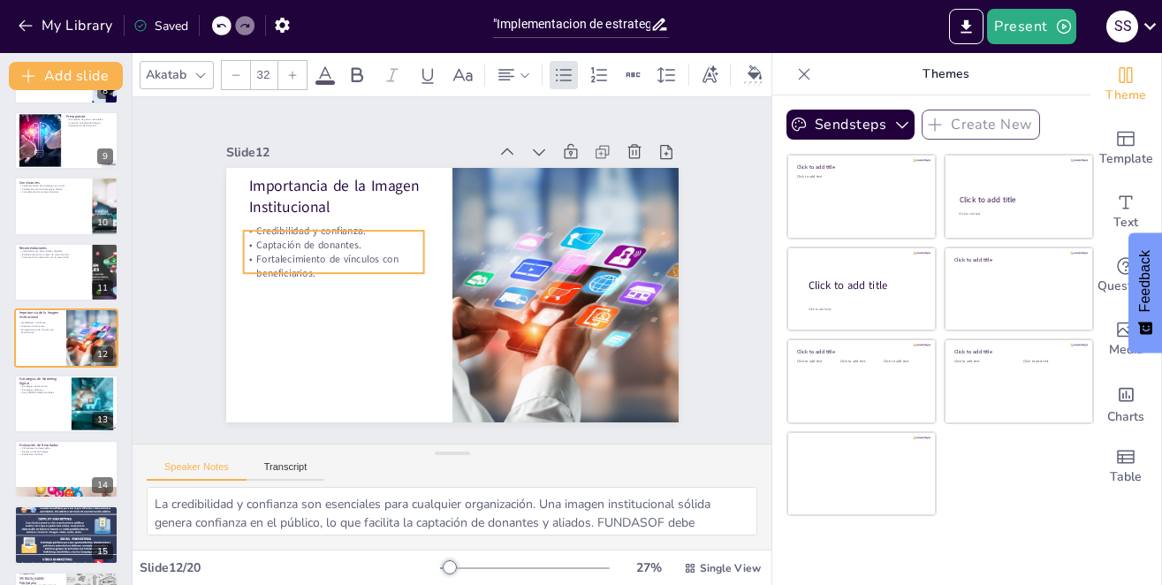
drag, startPoint x: 283, startPoint y: 231, endPoint x: 278, endPoint y: 245, distance: 15.1
click at [339, 245] on div "Credibilidad y confianza. Captación de donantes. Fortalecimiento de vínculos co…" at bounding box center [409, 158] width 140 height 185
drag, startPoint x: 316, startPoint y: 269, endPoint x: 316, endPoint y: 295, distance: 26.5
click at [316, 295] on div at bounding box center [330, 294] width 181 height 33
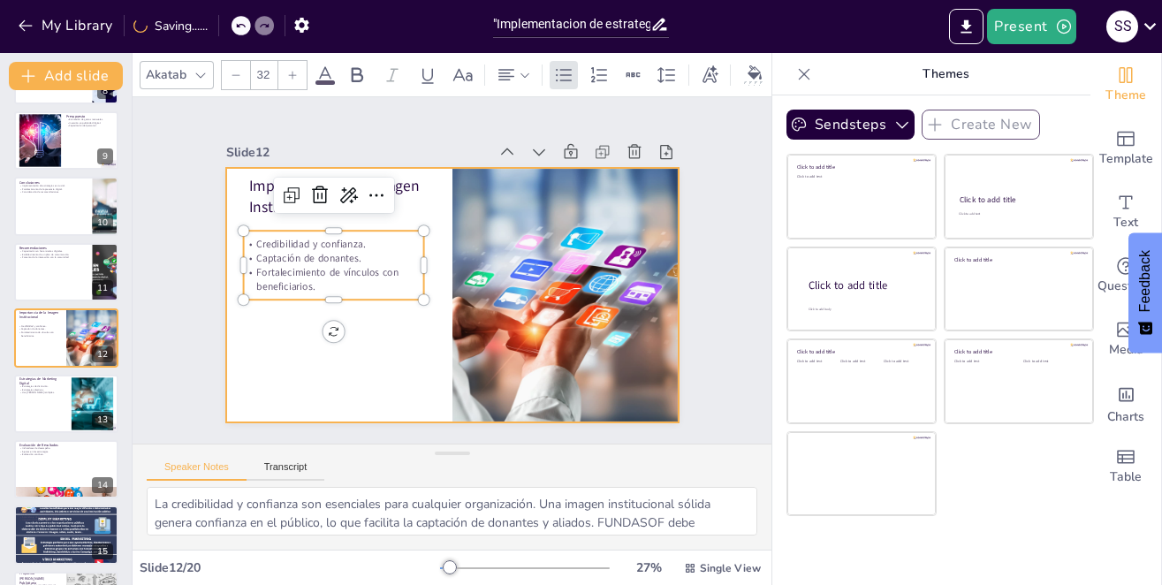
click at [265, 324] on div at bounding box center [449, 295] width 476 height 300
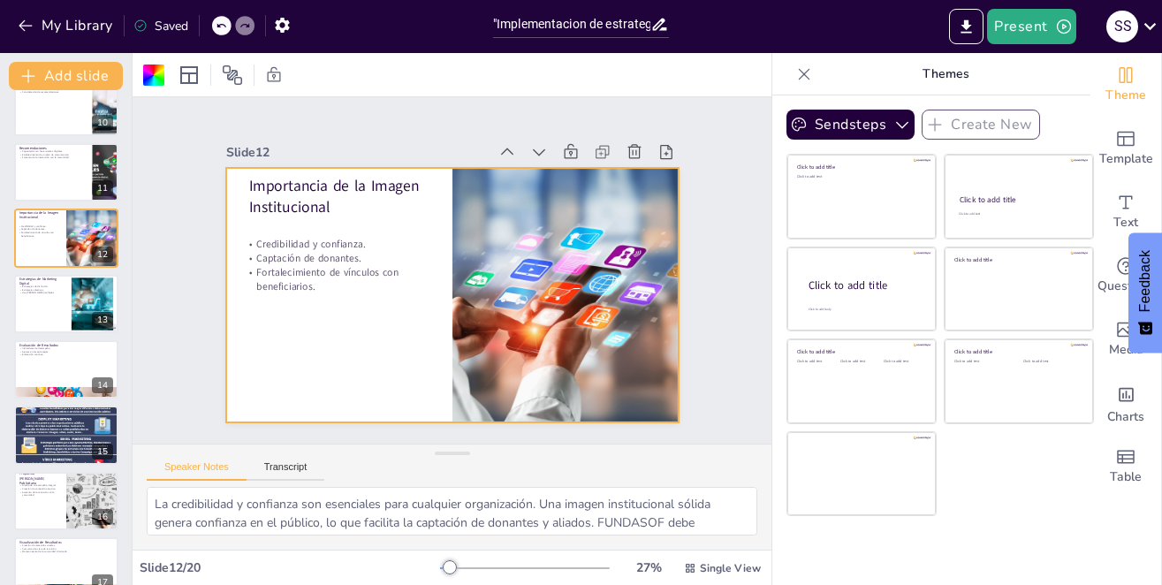
scroll to position [626, 0]
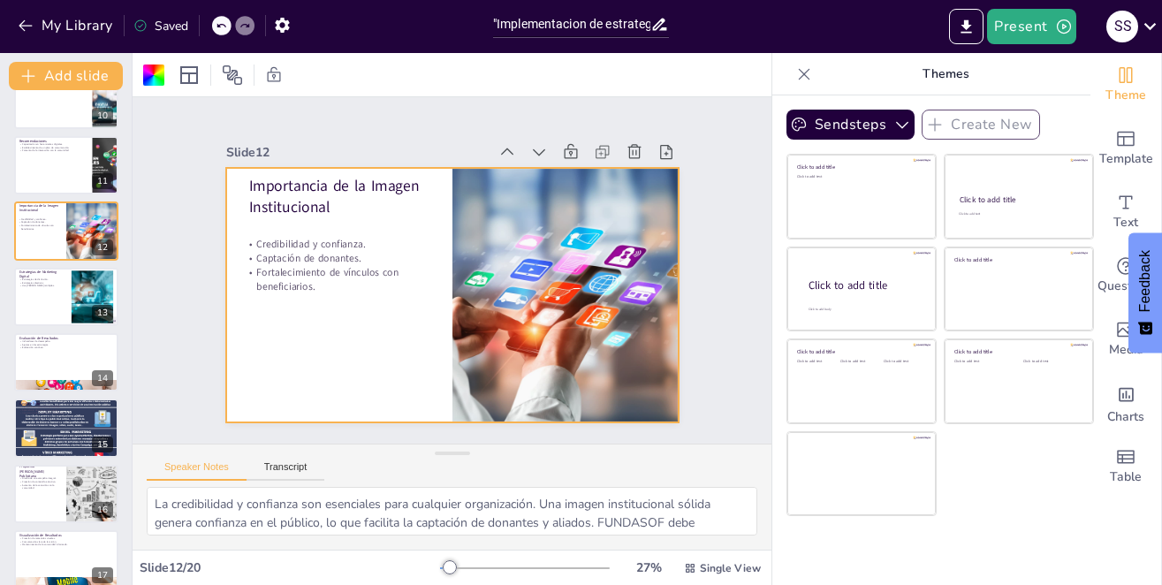
click at [71, 379] on div "Implementación de estrategias de publicidad a través de herramientas digitales …" at bounding box center [66, 337] width 132 height 495
click at [71, 379] on div at bounding box center [66, 362] width 104 height 58
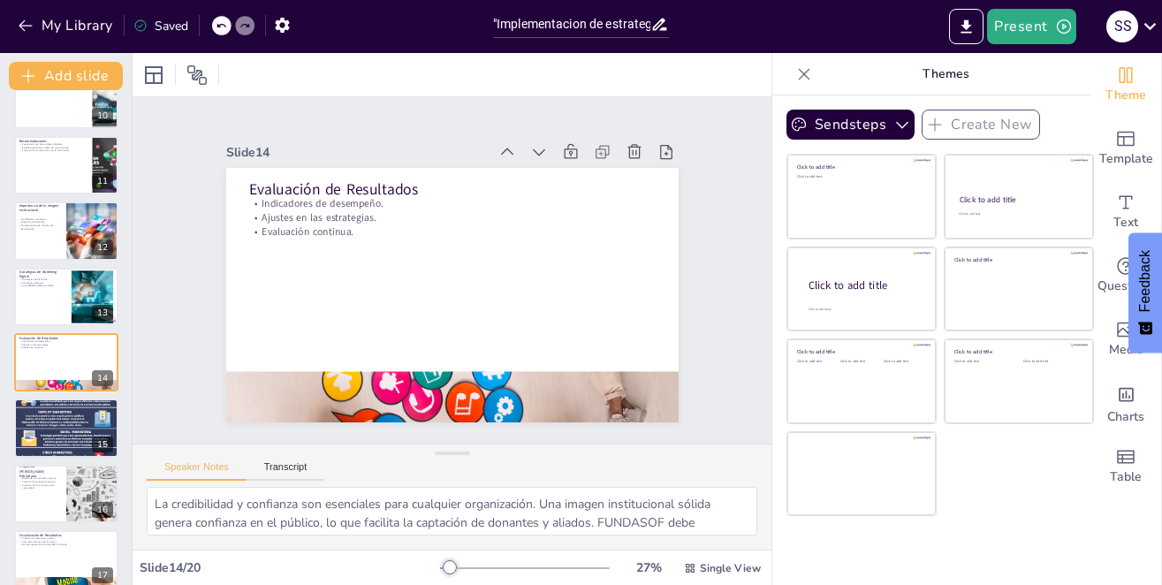
type textarea "Los indicadores de desempeño son herramientas esenciales para medir la efectivi…"
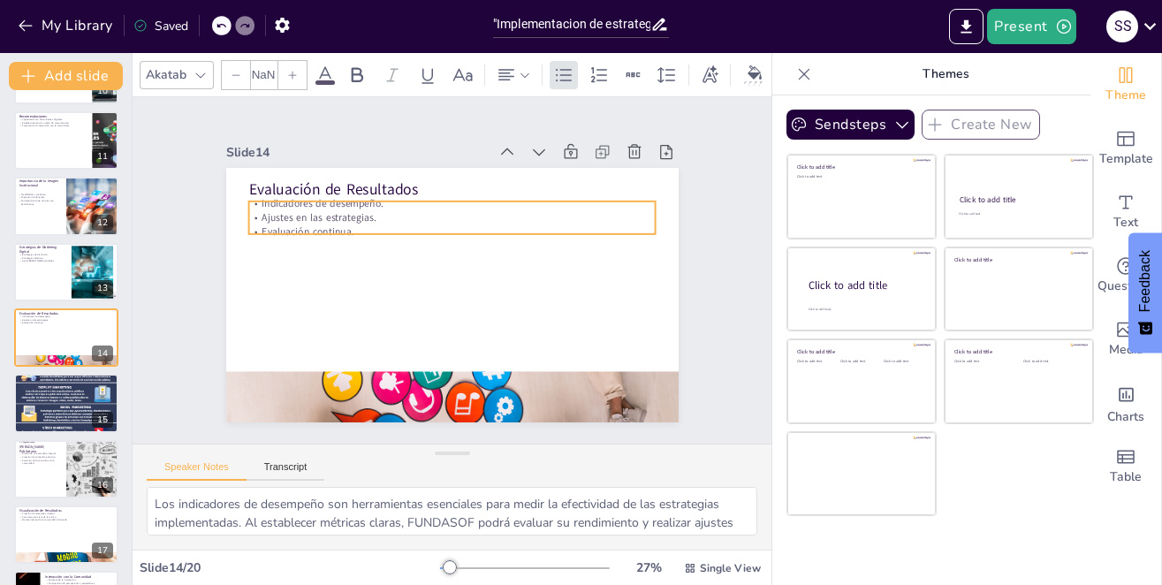
type input "32"
click at [295, 217] on p "Ajustes en las estrategias." at bounding box center [468, 220] width 392 height 140
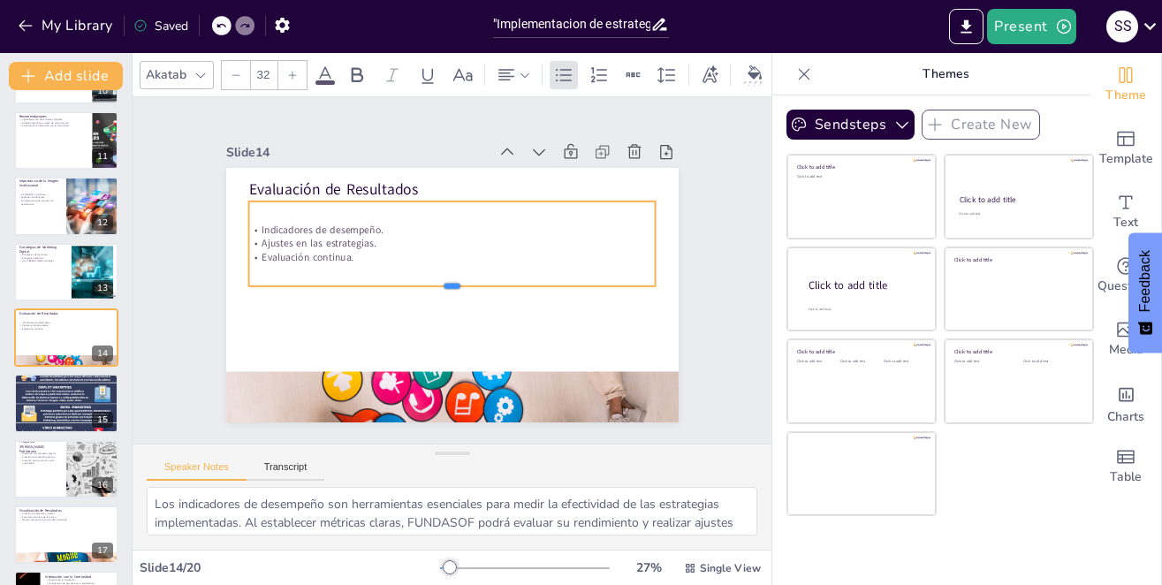
drag, startPoint x: 437, startPoint y: 228, endPoint x: 433, endPoint y: 280, distance: 52.3
click at [433, 280] on div at bounding box center [447, 292] width 401 height 98
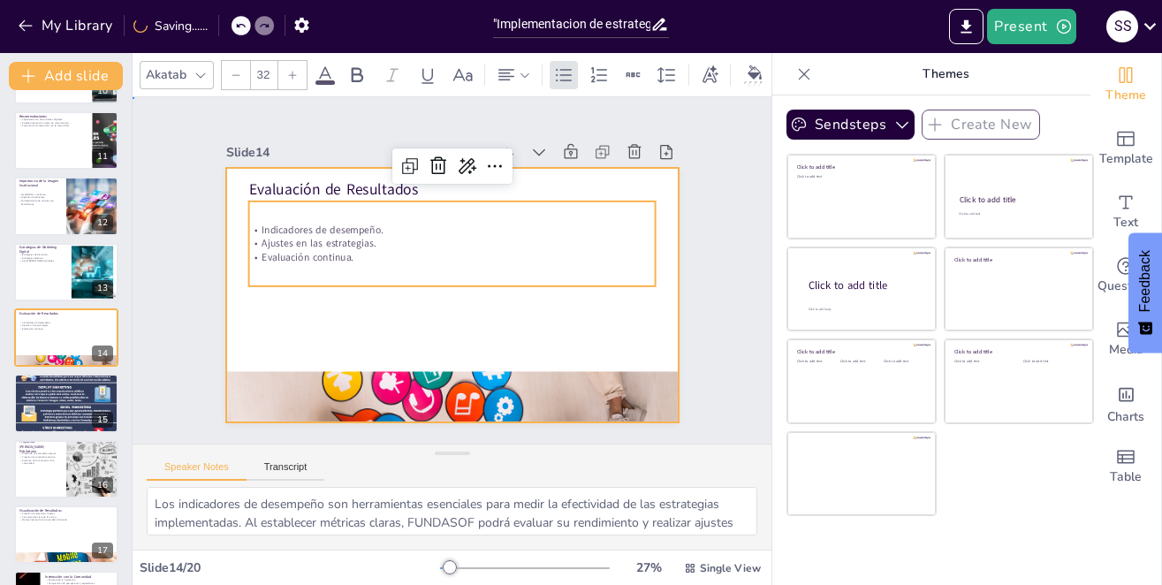
click at [356, 310] on div at bounding box center [447, 294] width 496 height 343
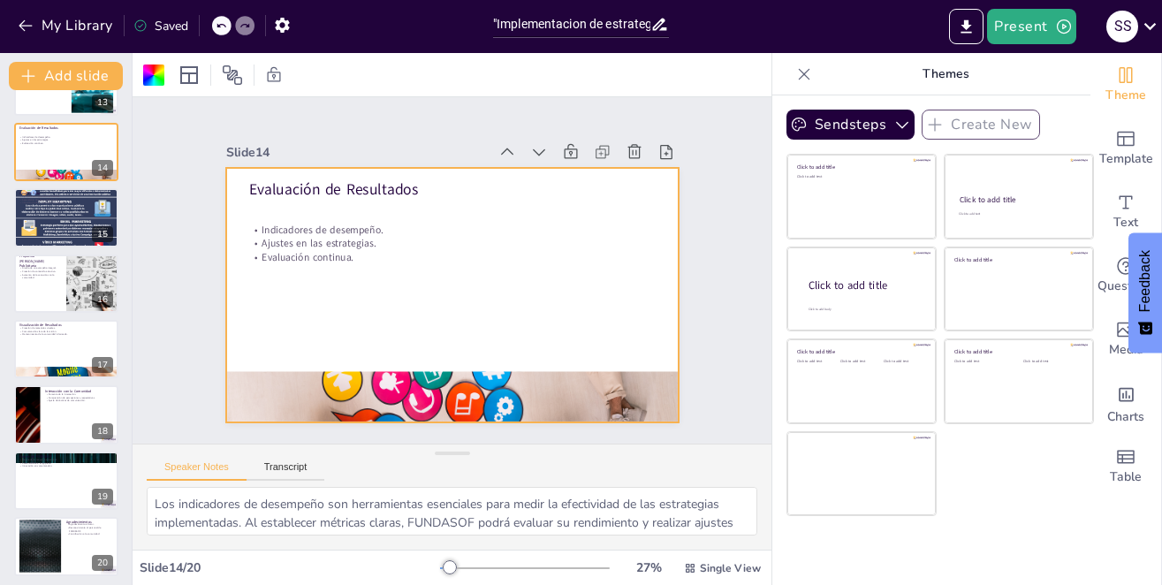
scroll to position [841, 0]
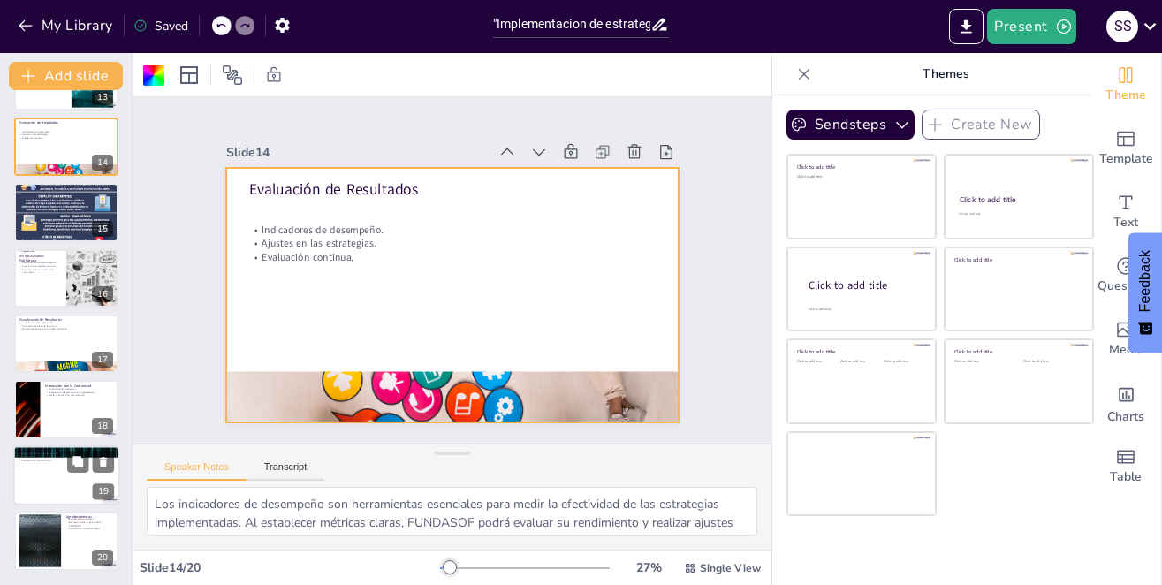
click at [50, 475] on div at bounding box center [66, 475] width 106 height 60
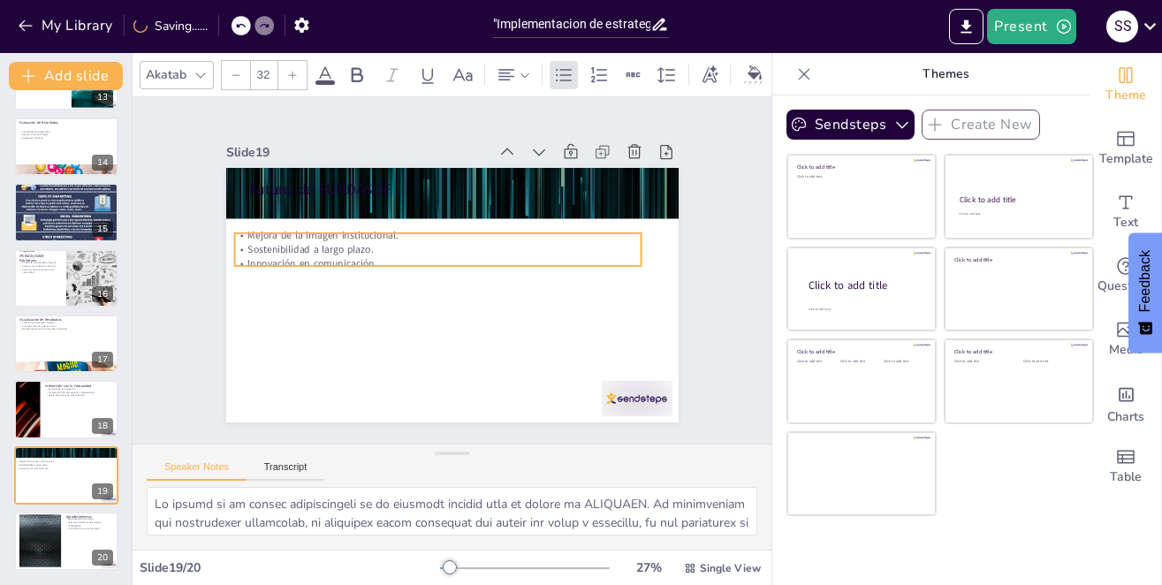
drag, startPoint x: 317, startPoint y: 210, endPoint x: 303, endPoint y: 242, distance: 34.8
click at [303, 242] on p "Sostenibilidad a largo plazo." at bounding box center [440, 247] width 407 height 57
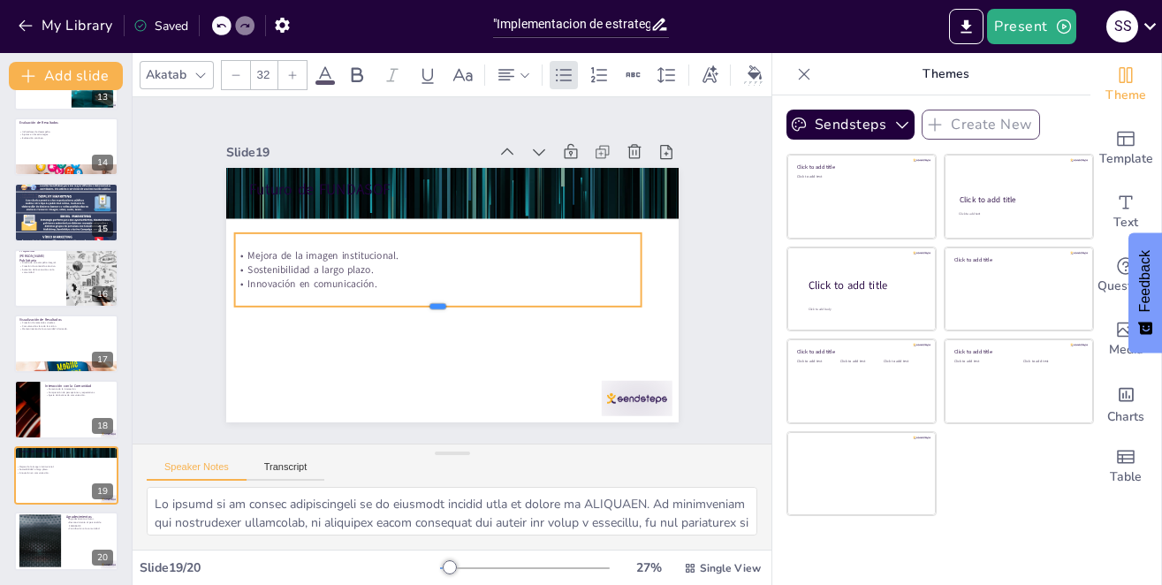
drag, startPoint x: 418, startPoint y: 261, endPoint x: 420, endPoint y: 301, distance: 40.7
click at [420, 301] on div at bounding box center [429, 309] width 401 height 98
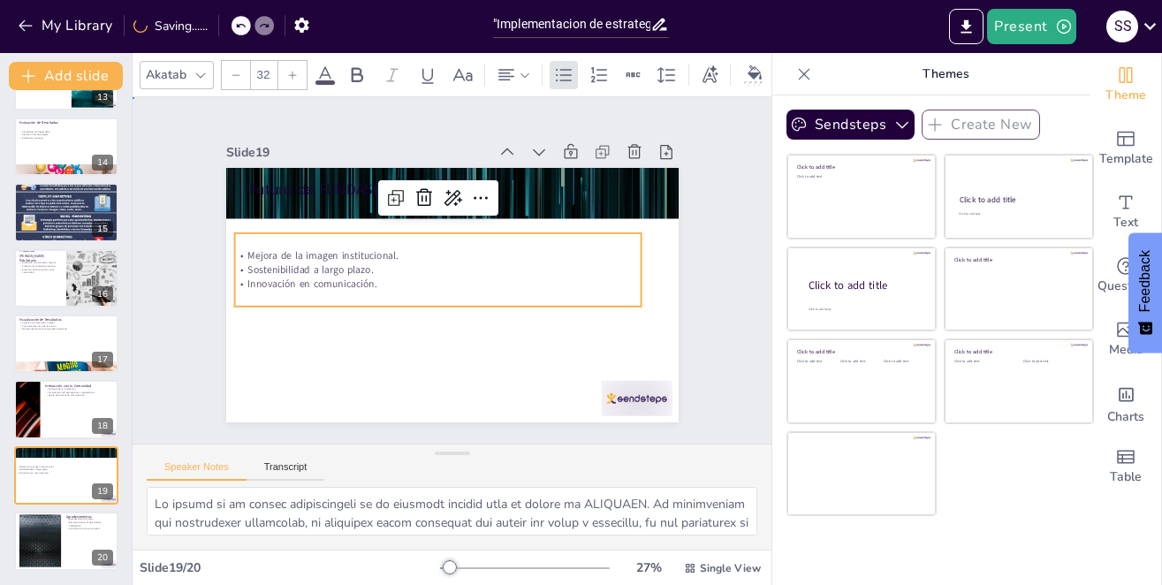
click at [165, 296] on div "Slide 1 Implementación de estrategias de publicidad a través de herramientas di…" at bounding box center [452, 271] width 603 height 412
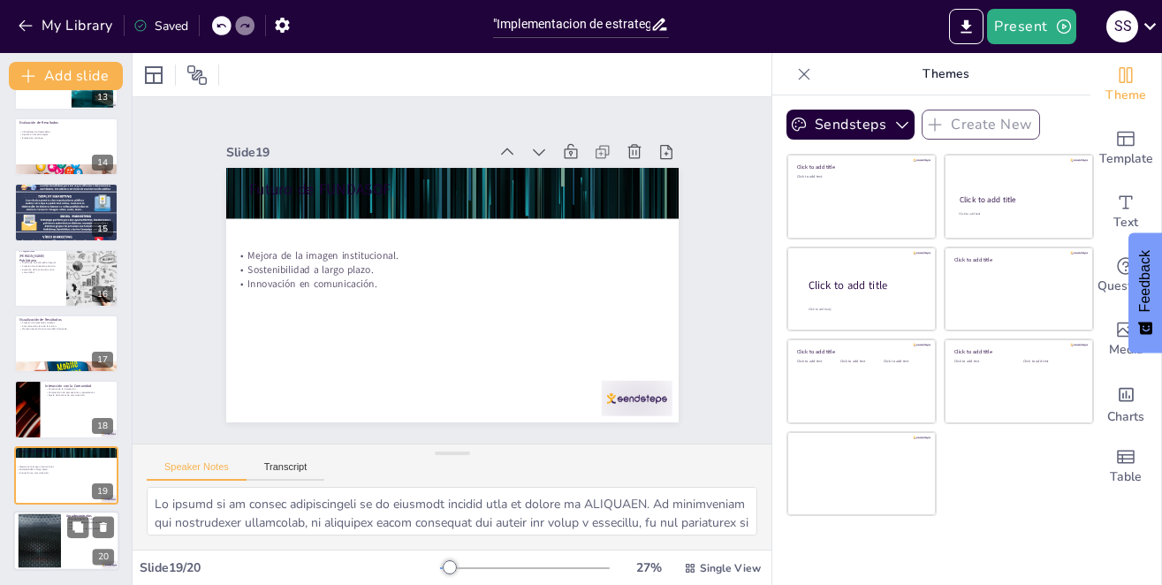
click at [56, 539] on div at bounding box center [39, 541] width 95 height 54
type textarea "Agradecer al tutor es fundamental, ya que su guía y apoyo han sido cruciales pa…"
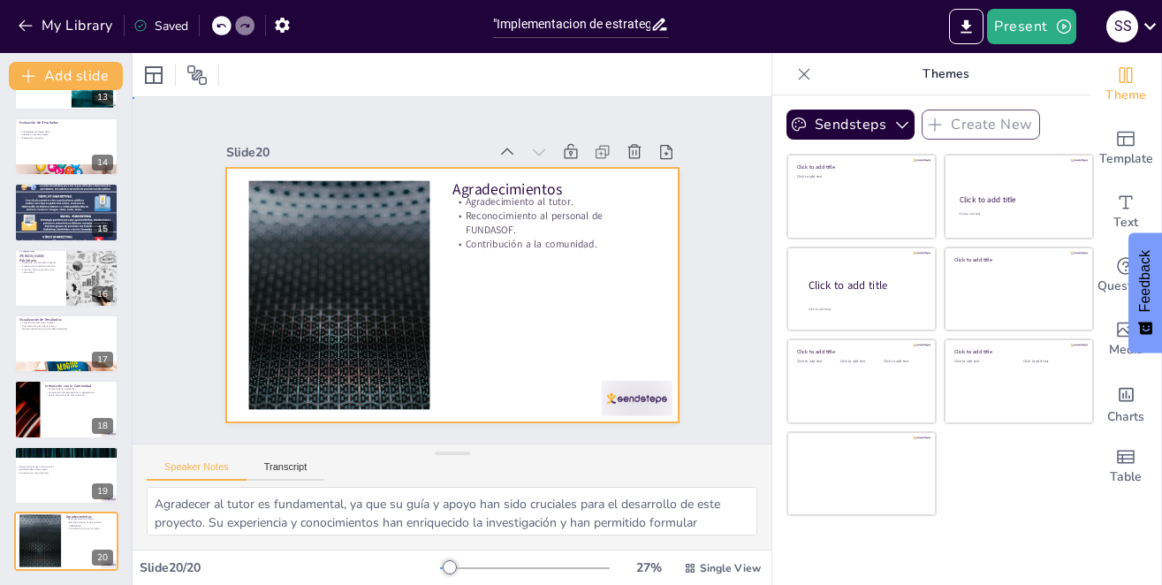
click at [540, 247] on div at bounding box center [447, 294] width 496 height 343
click at [158, 29] on div "Saved" at bounding box center [160, 26] width 55 height 17
click at [176, 23] on div "Saved" at bounding box center [160, 26] width 55 height 17
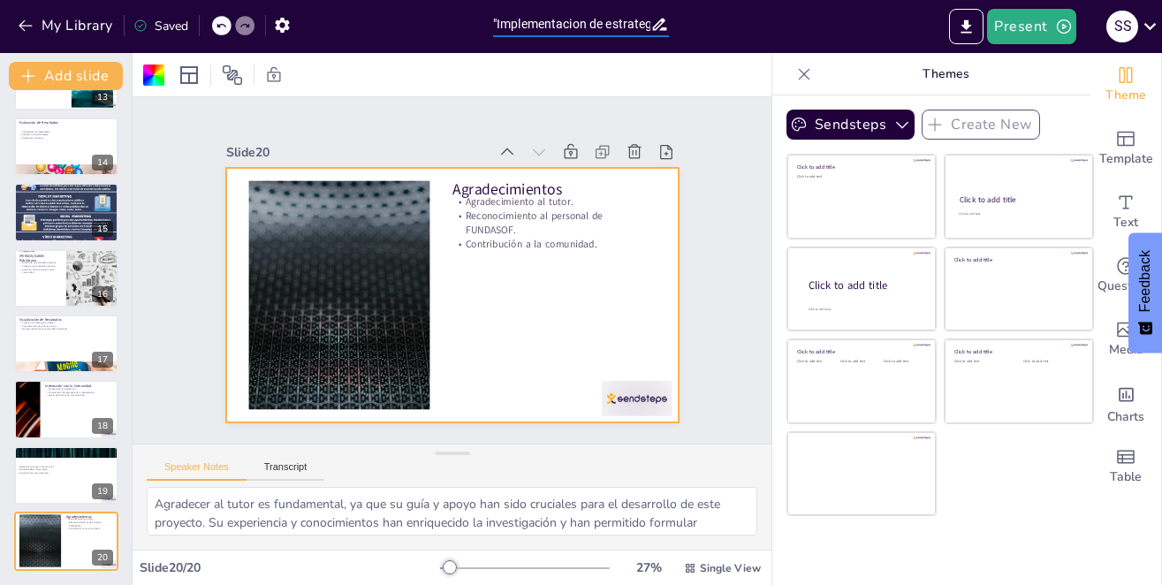
click at [612, 29] on input ""Implementacion de estrategias de publicidad a traves de herramientas digitales" at bounding box center [571, 24] width 157 height 26
click at [175, 23] on div "Saved" at bounding box center [160, 26] width 55 height 17
